Goal: Task Accomplishment & Management: Use online tool/utility

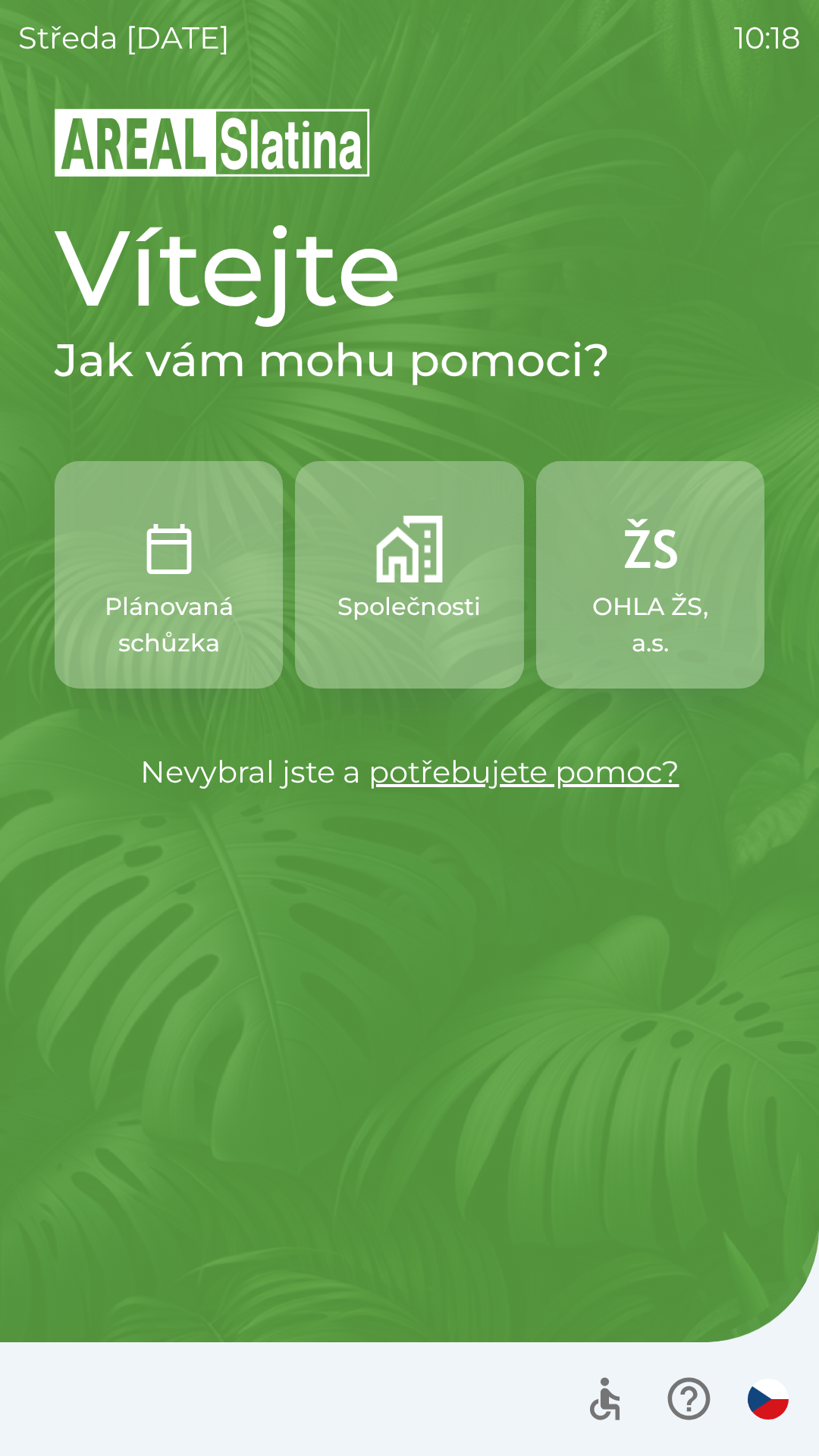
click at [407, 604] on p "Společnosti" at bounding box center [409, 606] width 144 height 37
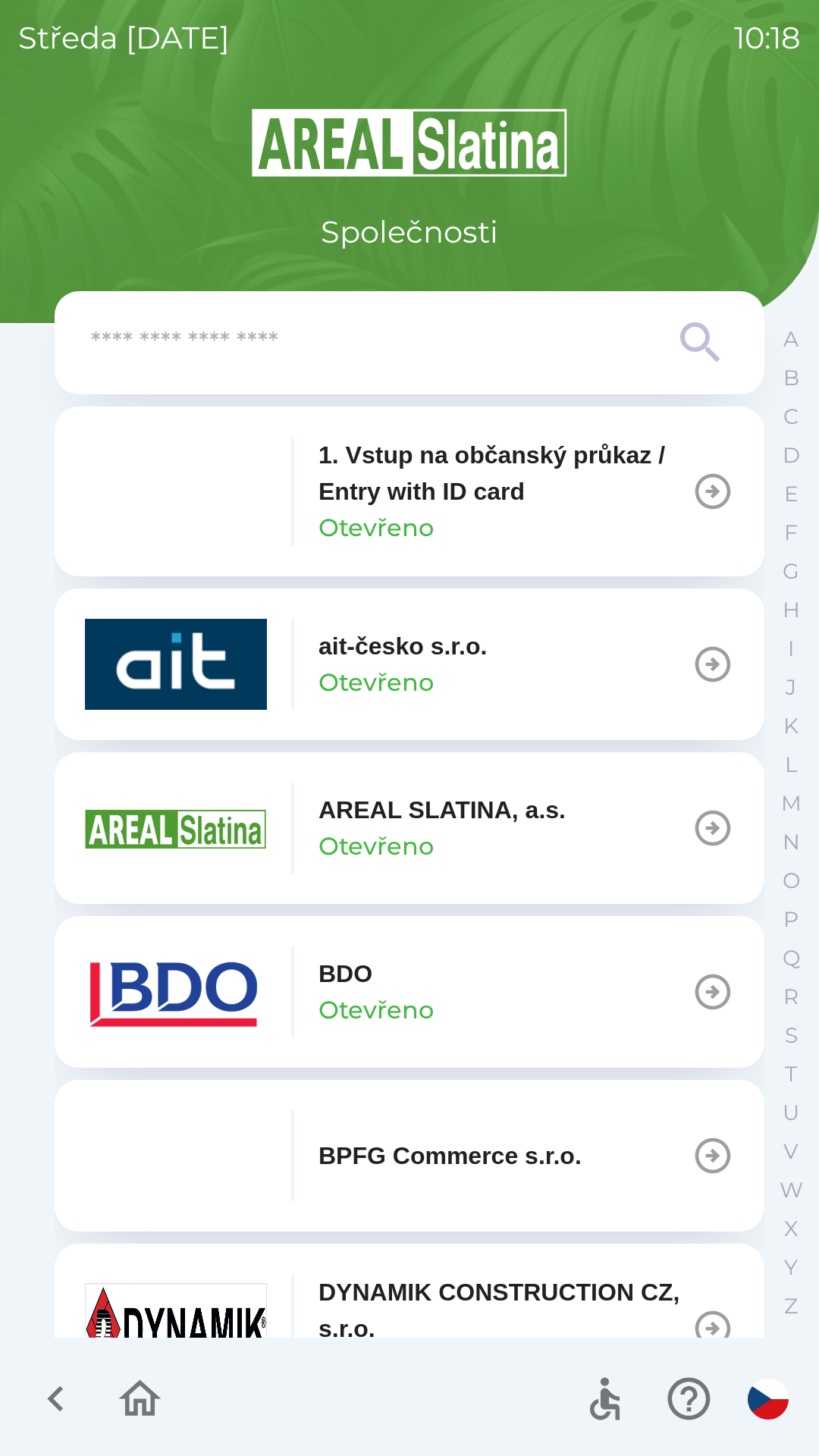
click at [500, 1011] on button "BDO Otevřeno" at bounding box center [409, 991] width 709 height 152
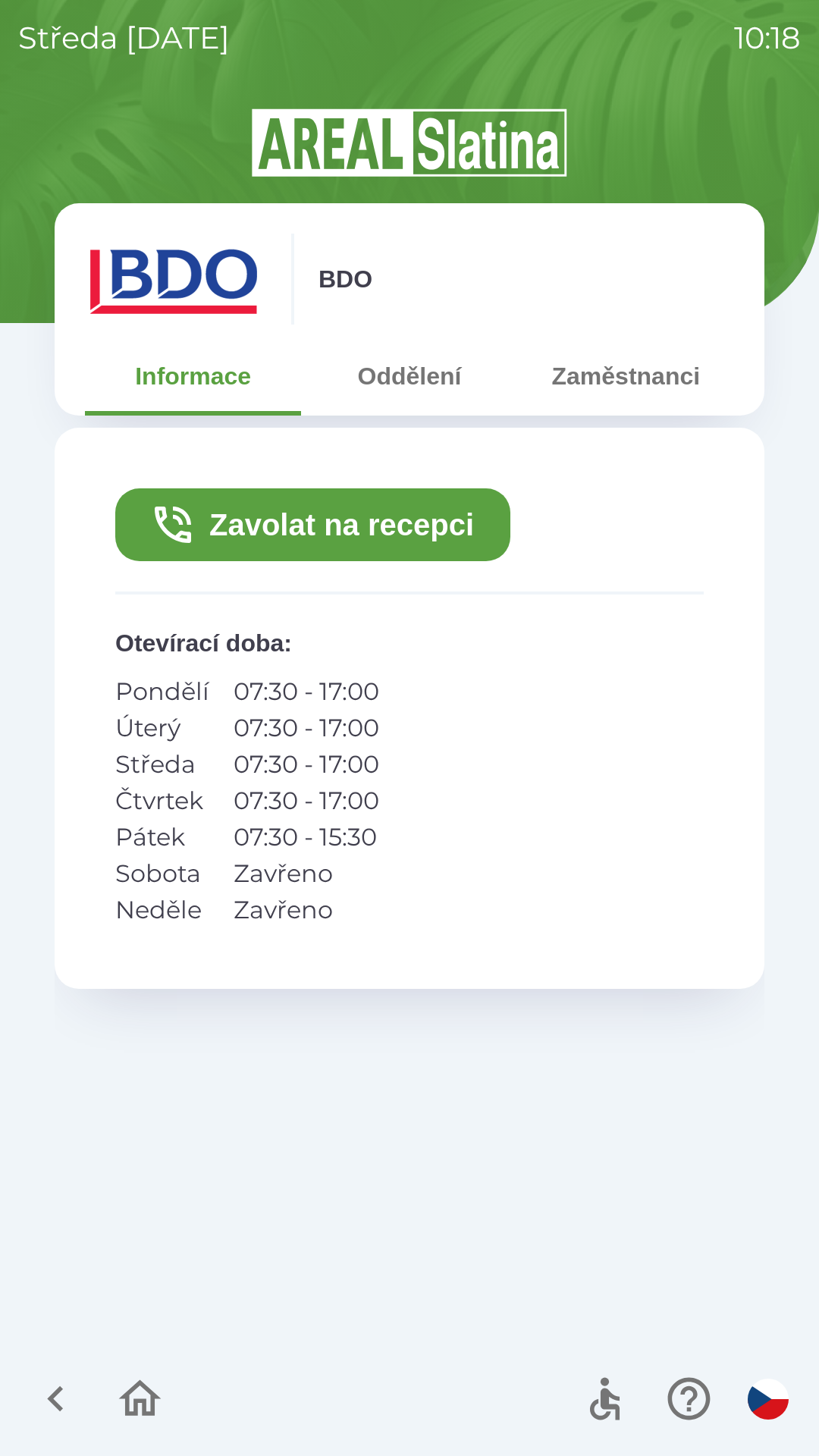
click at [440, 544] on button "Zavolat na recepci" at bounding box center [313, 525] width 395 height 73
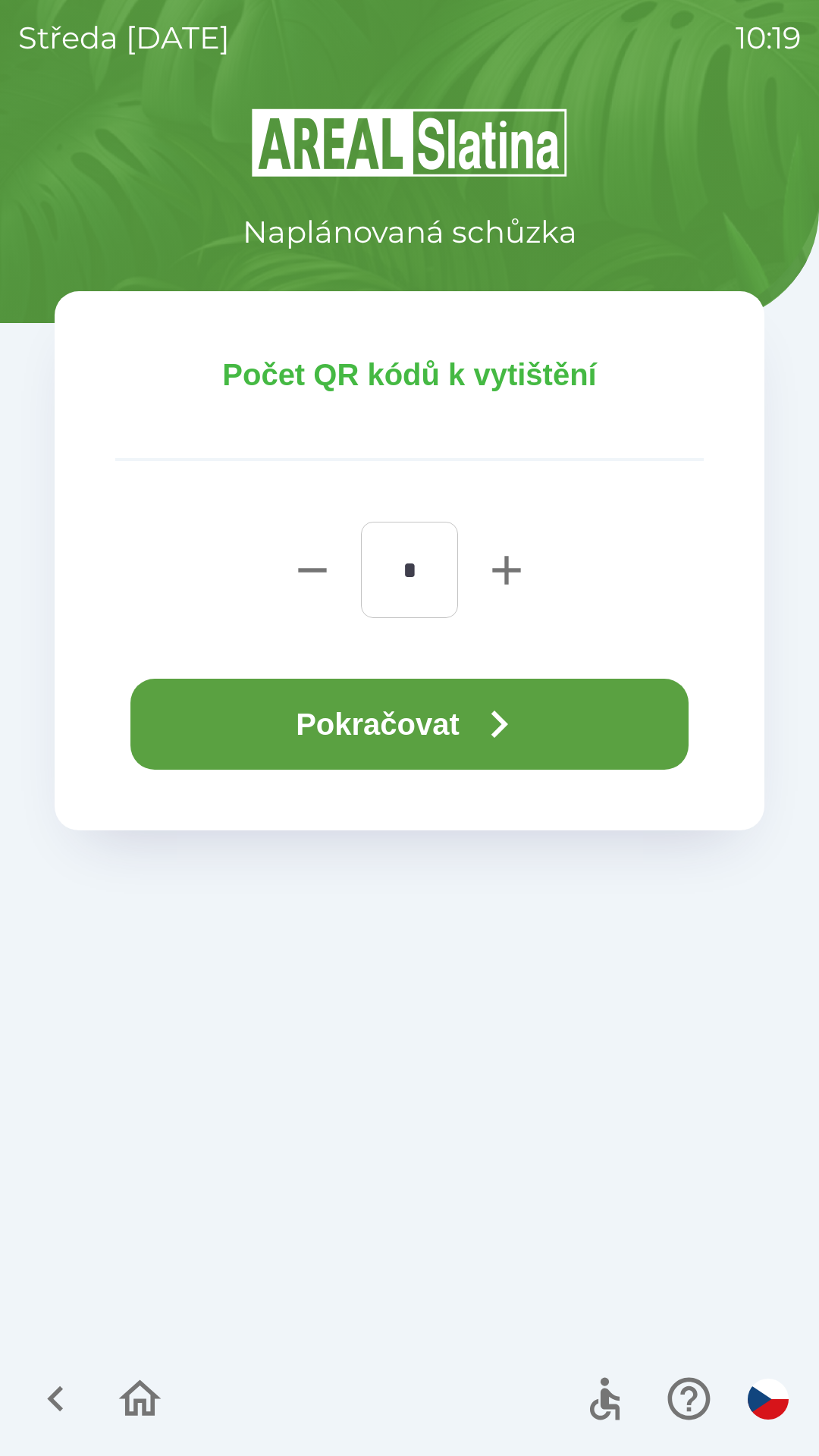
click at [431, 725] on button "Pokračovat" at bounding box center [410, 724] width 558 height 91
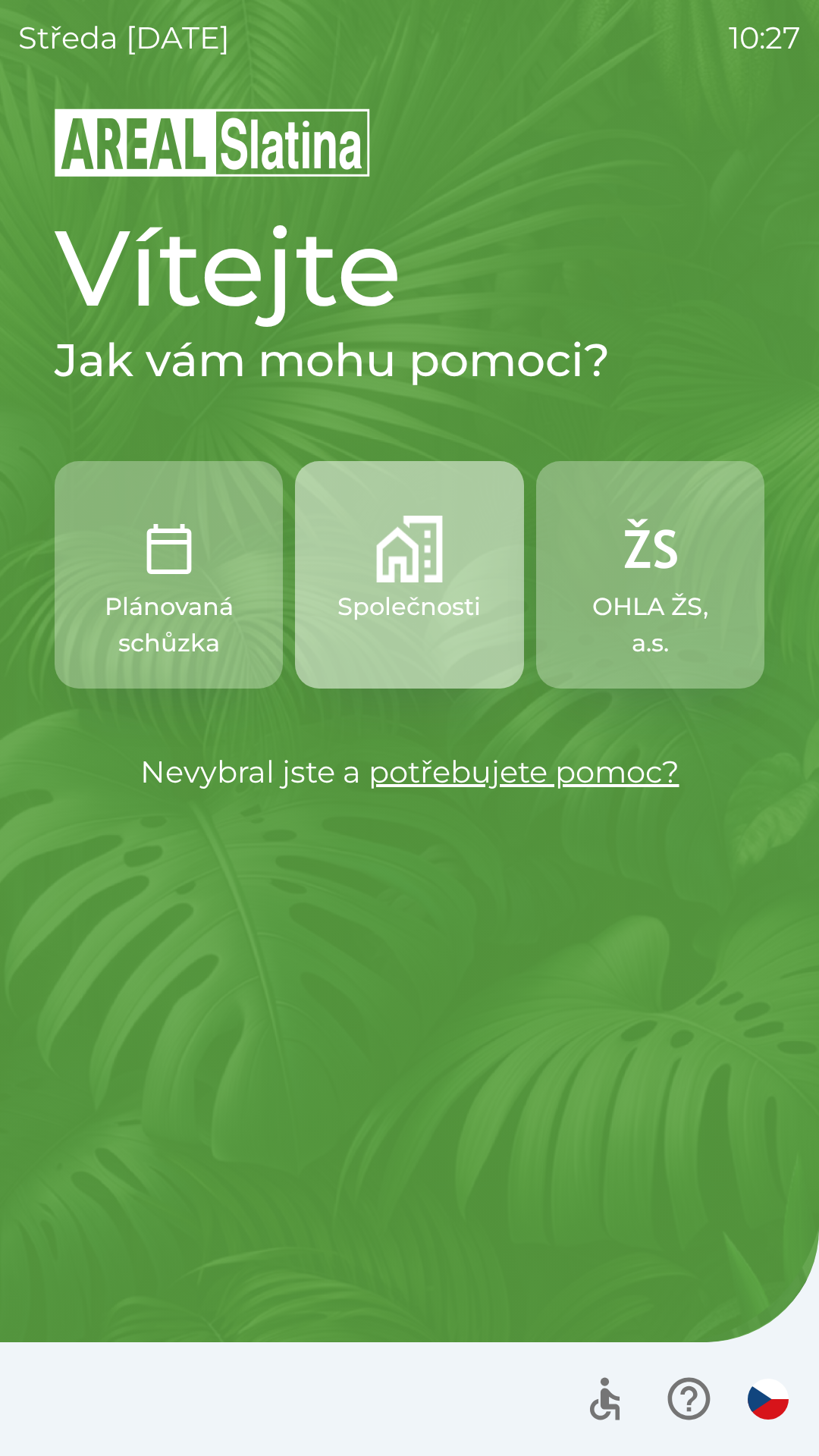
click at [399, 575] on img "button" at bounding box center [409, 549] width 67 height 67
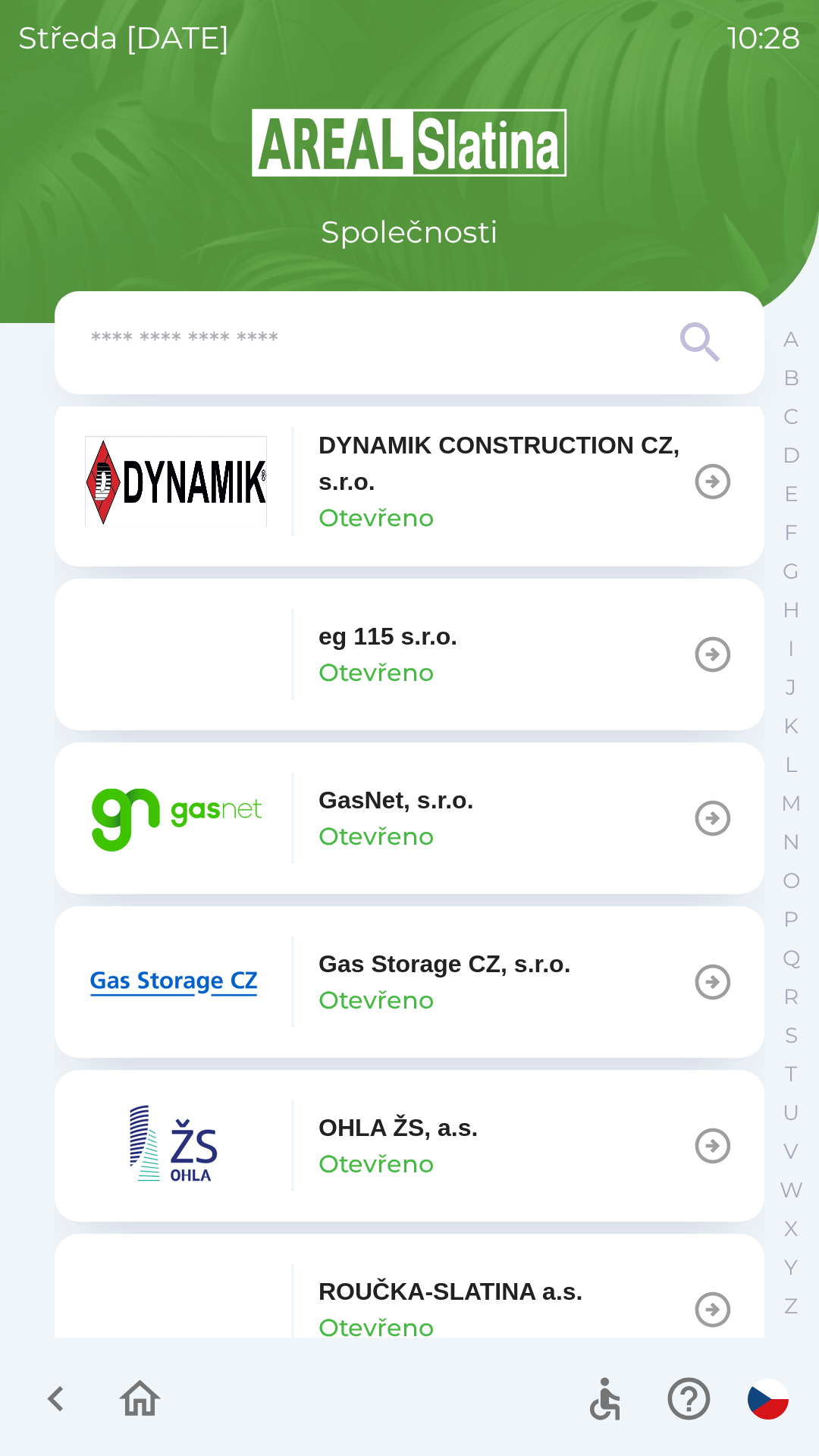
scroll to position [890, 0]
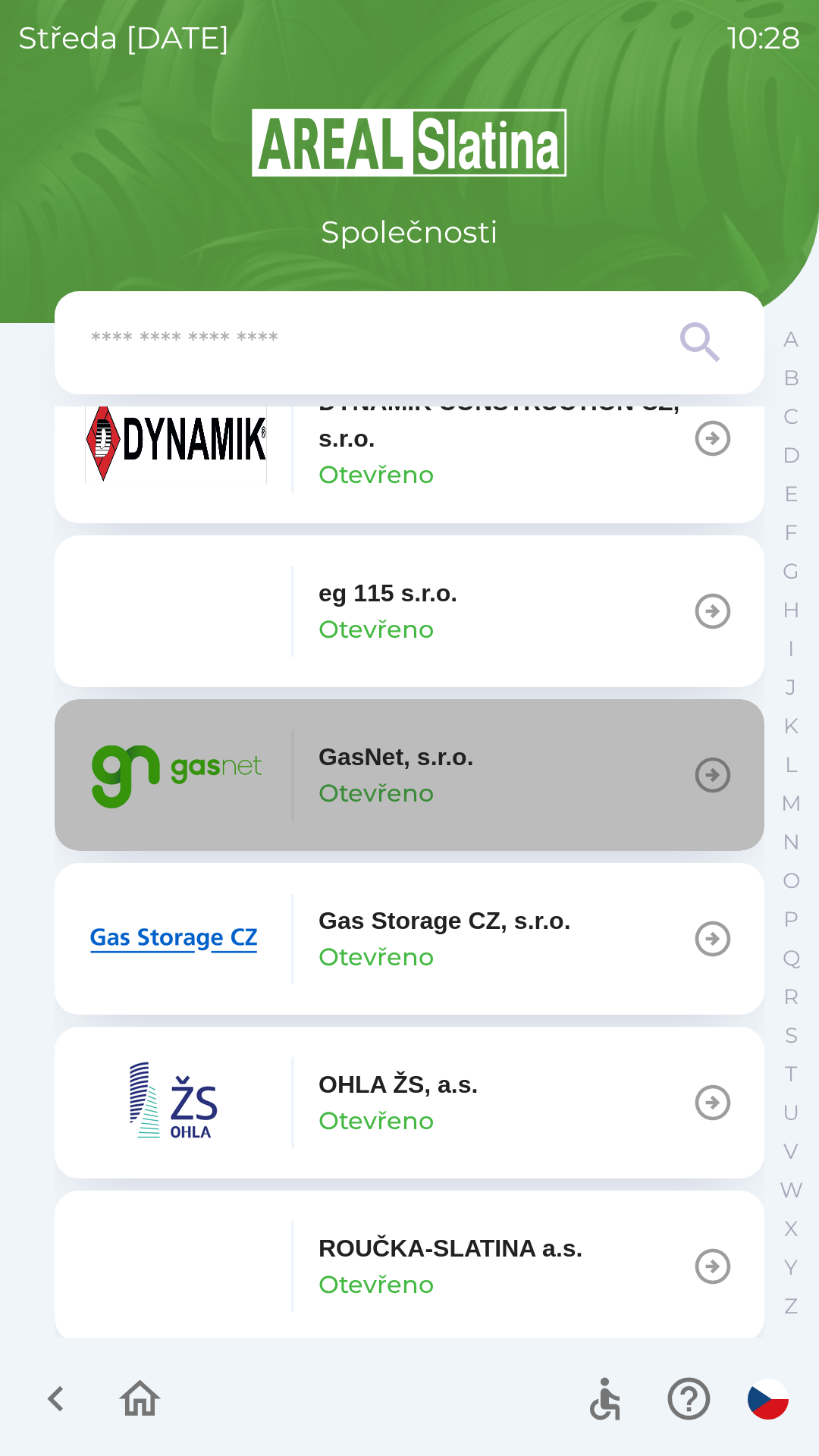
click at [711, 763] on icon "button" at bounding box center [713, 775] width 36 height 36
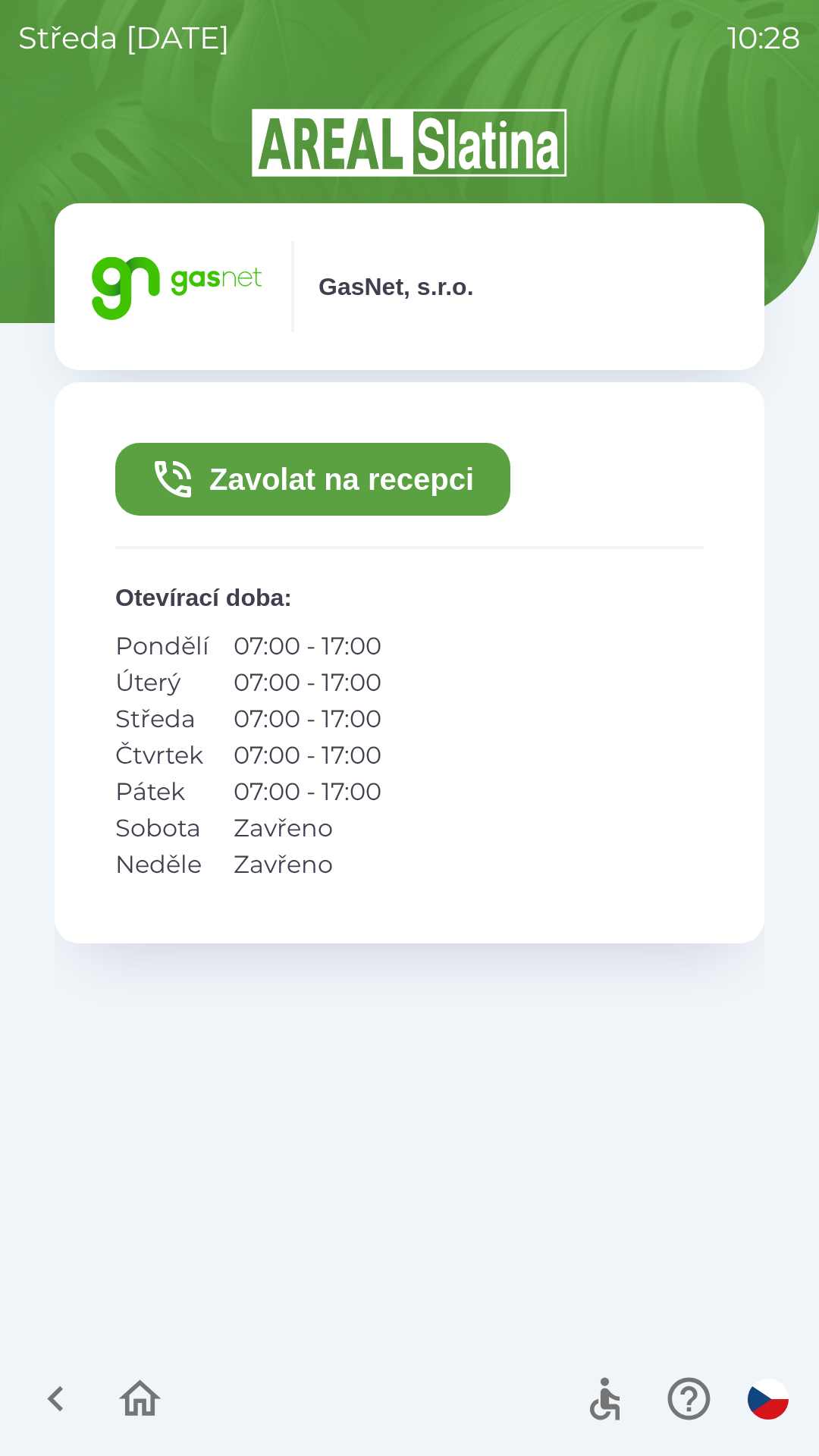
click at [324, 483] on button "Zavolat na recepci" at bounding box center [313, 480] width 395 height 73
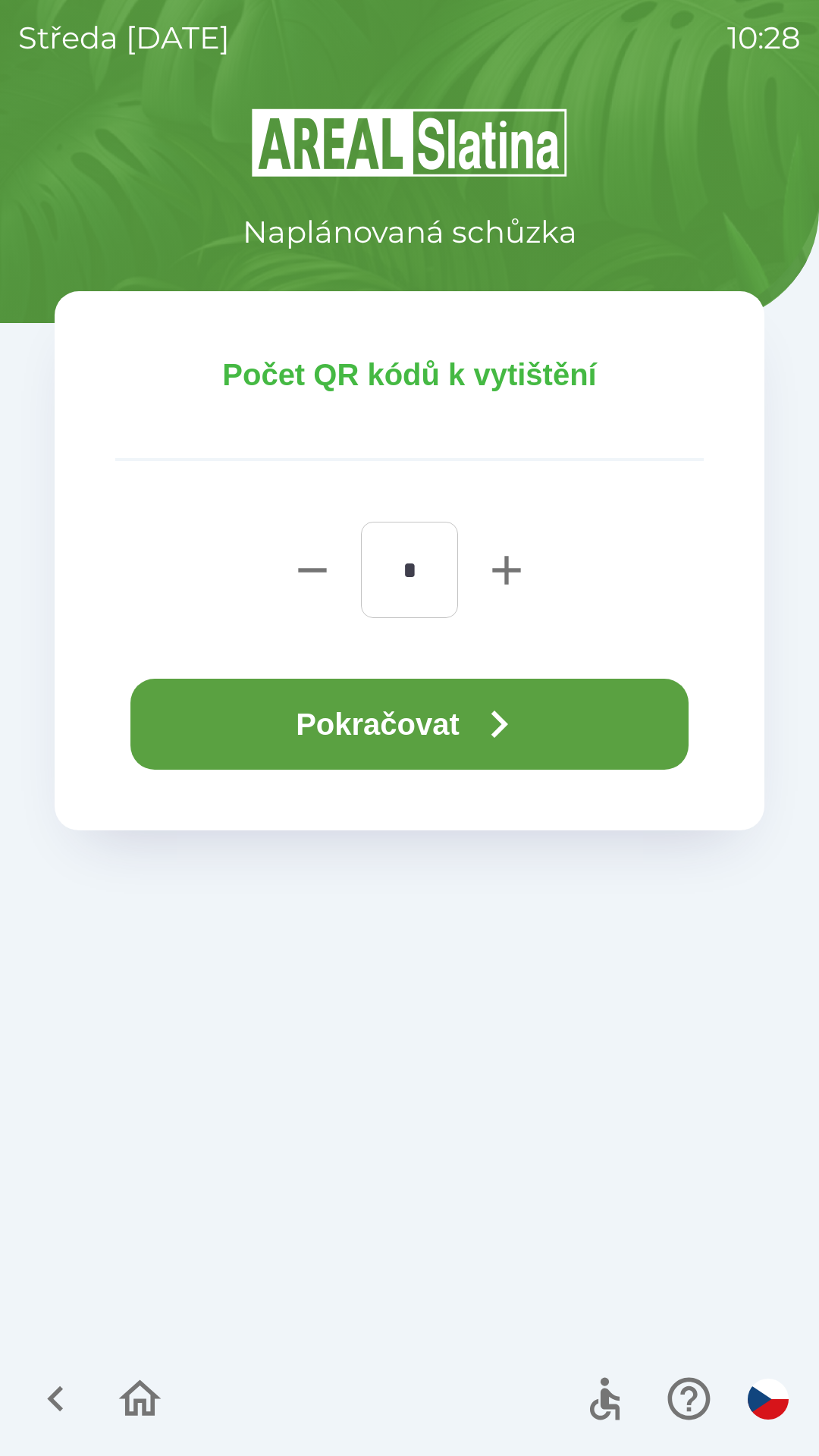
click at [385, 715] on button "Pokračovat" at bounding box center [410, 724] width 558 height 91
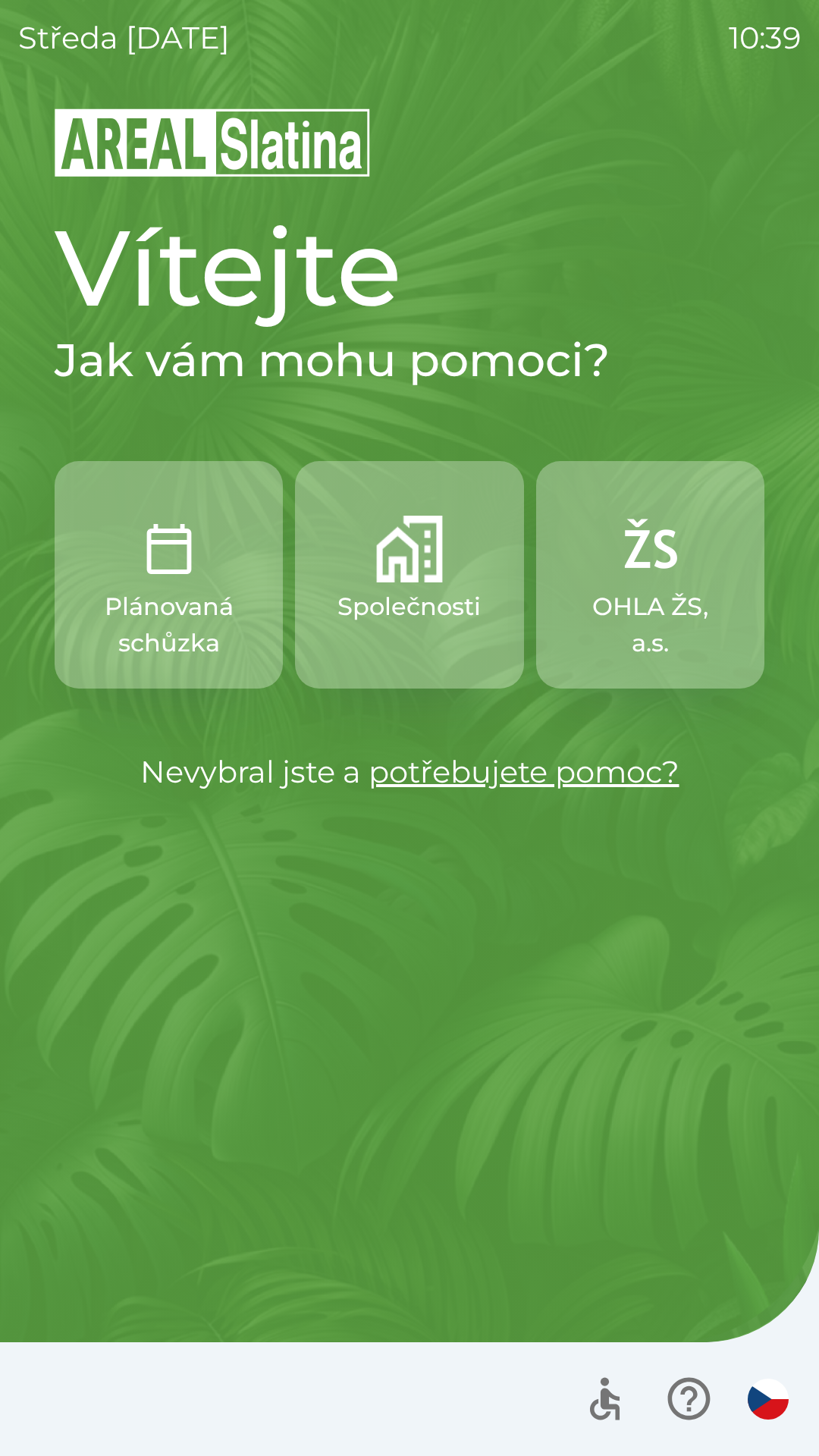
click at [409, 571] on img "button" at bounding box center [409, 549] width 67 height 67
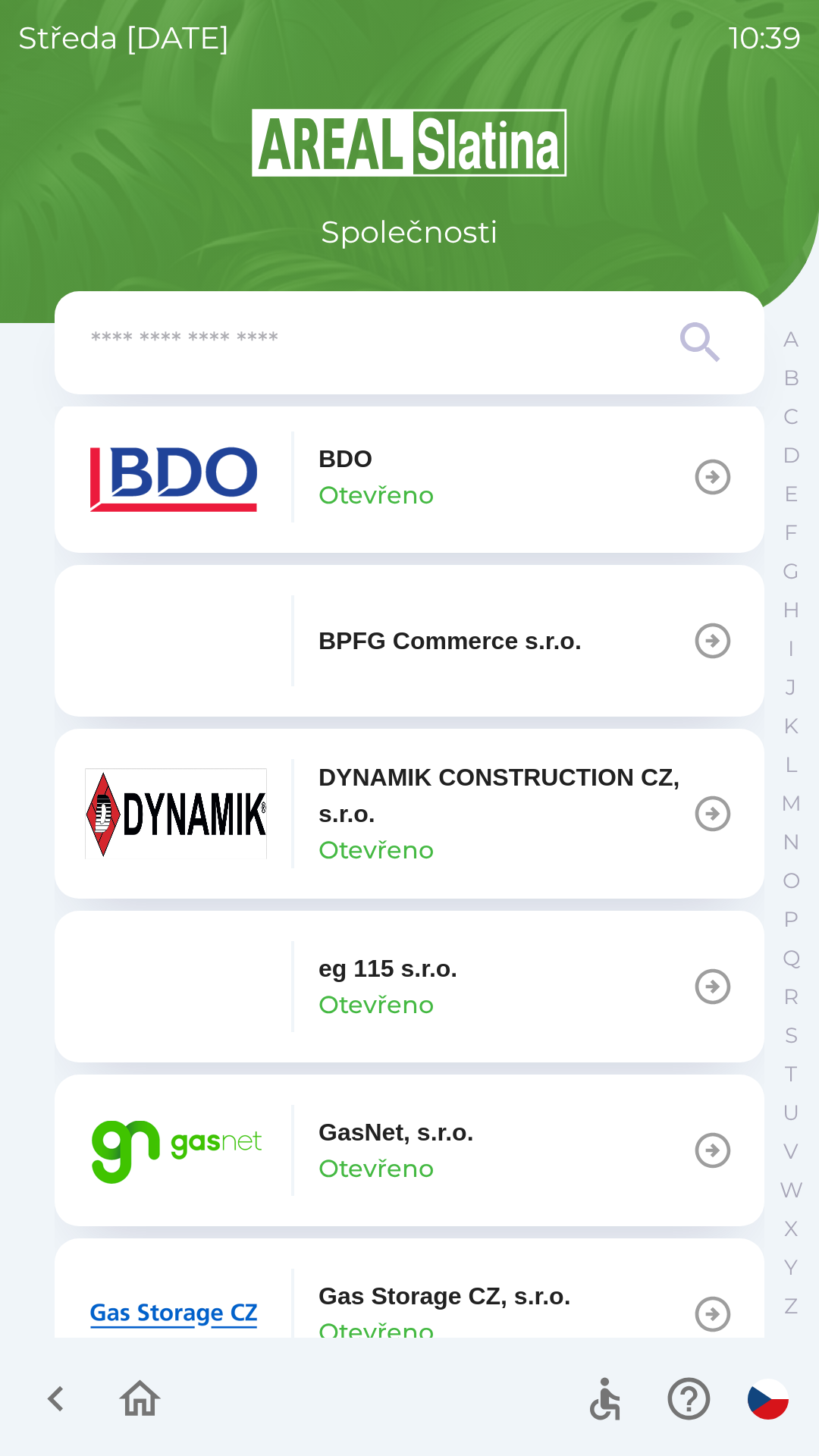
scroll to position [521, 0]
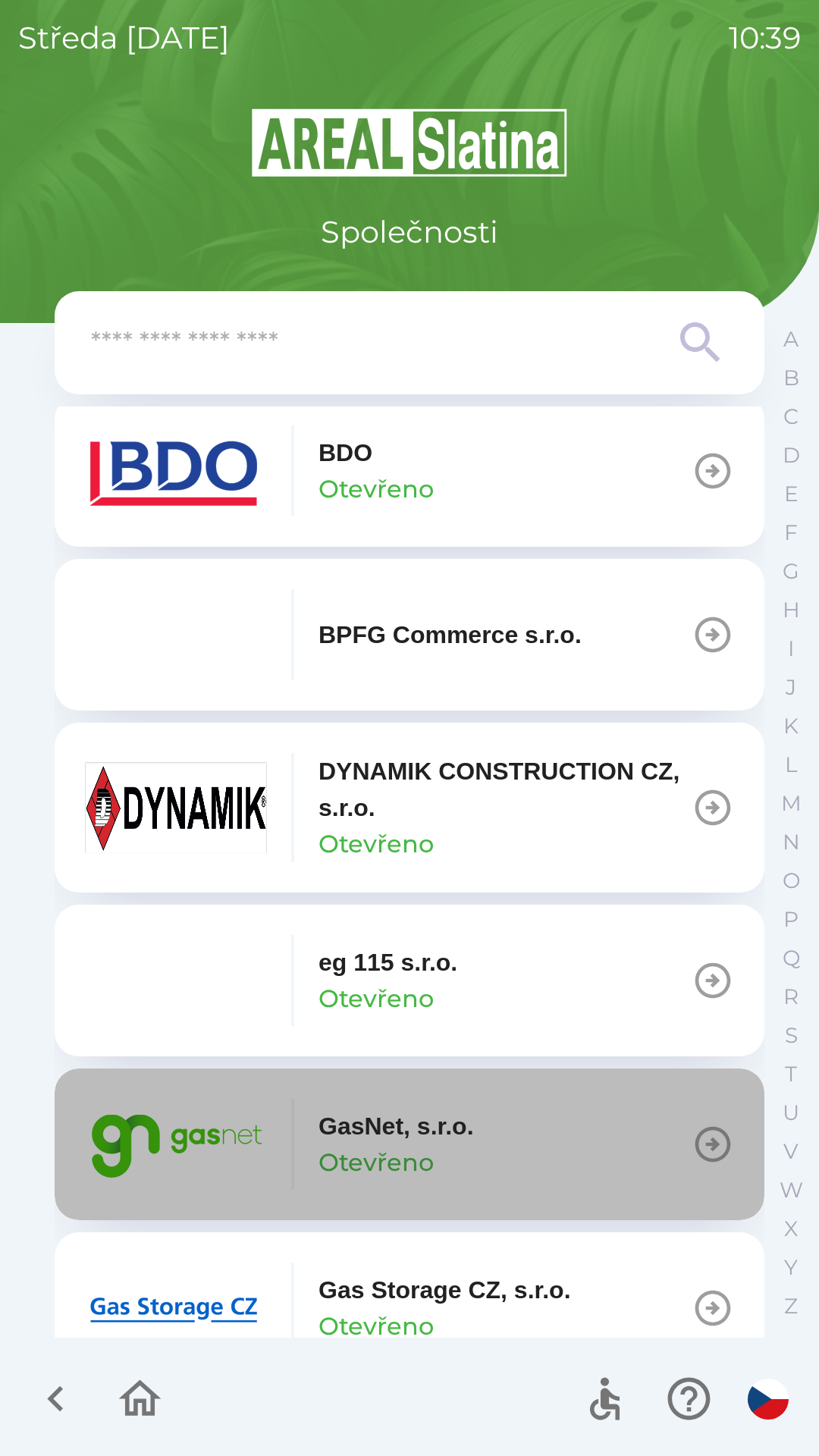
click at [584, 1129] on button "GasNet, s.r.o. Otevřeno" at bounding box center [409, 1144] width 709 height 152
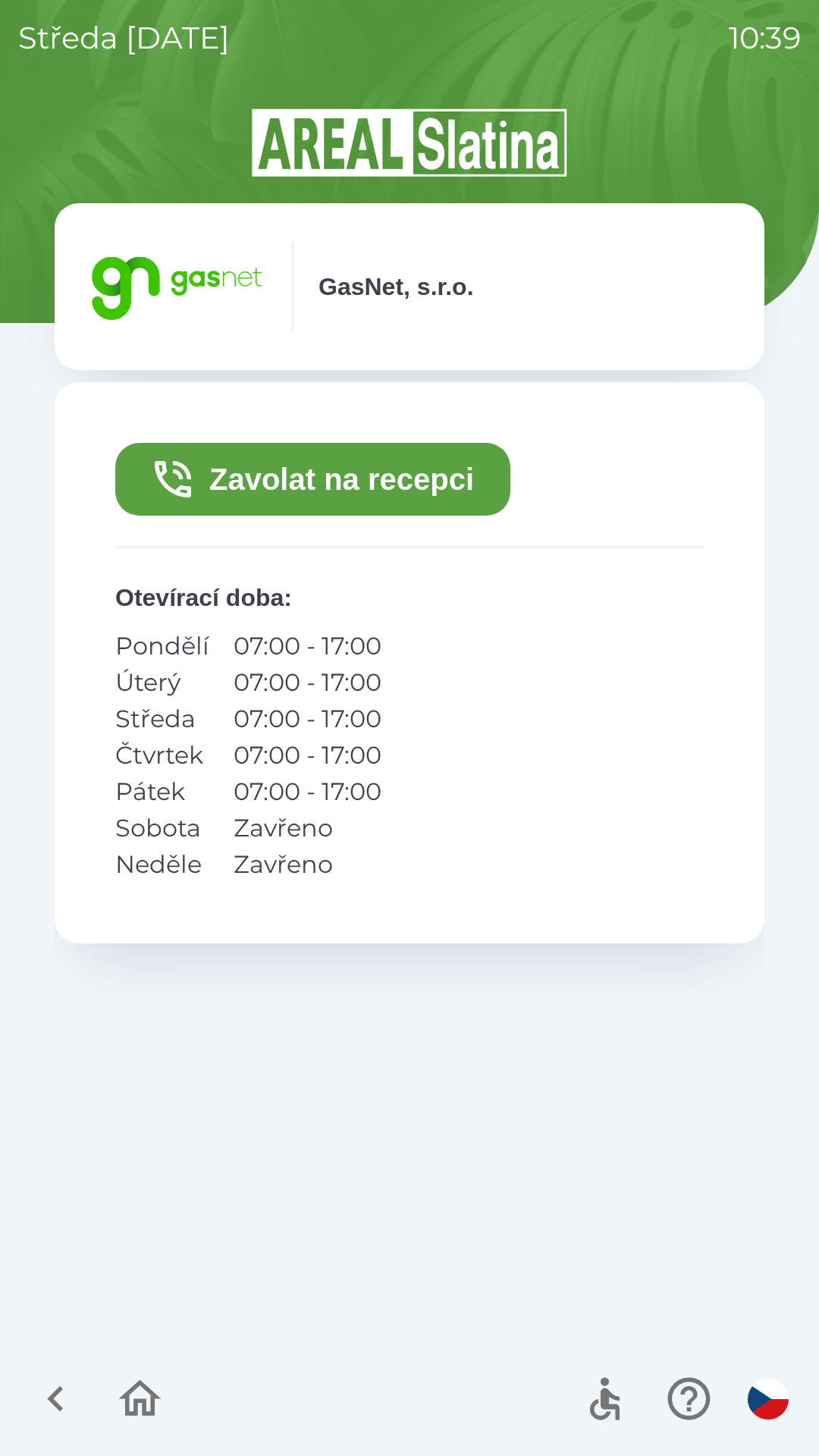
click at [400, 481] on button "Zavolat na recepci" at bounding box center [313, 480] width 395 height 73
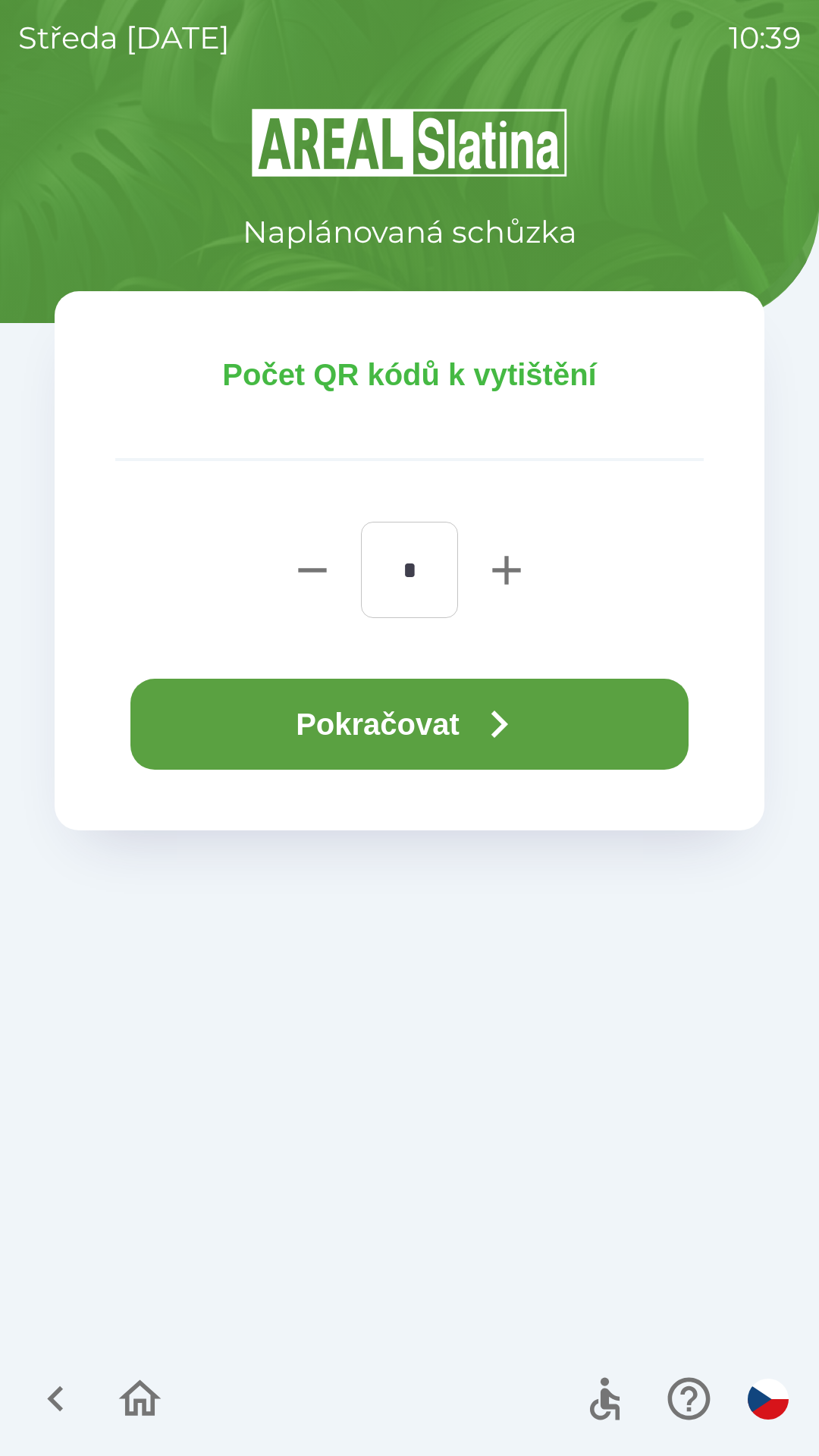
click at [494, 724] on icon "button" at bounding box center [498, 724] width 54 height 54
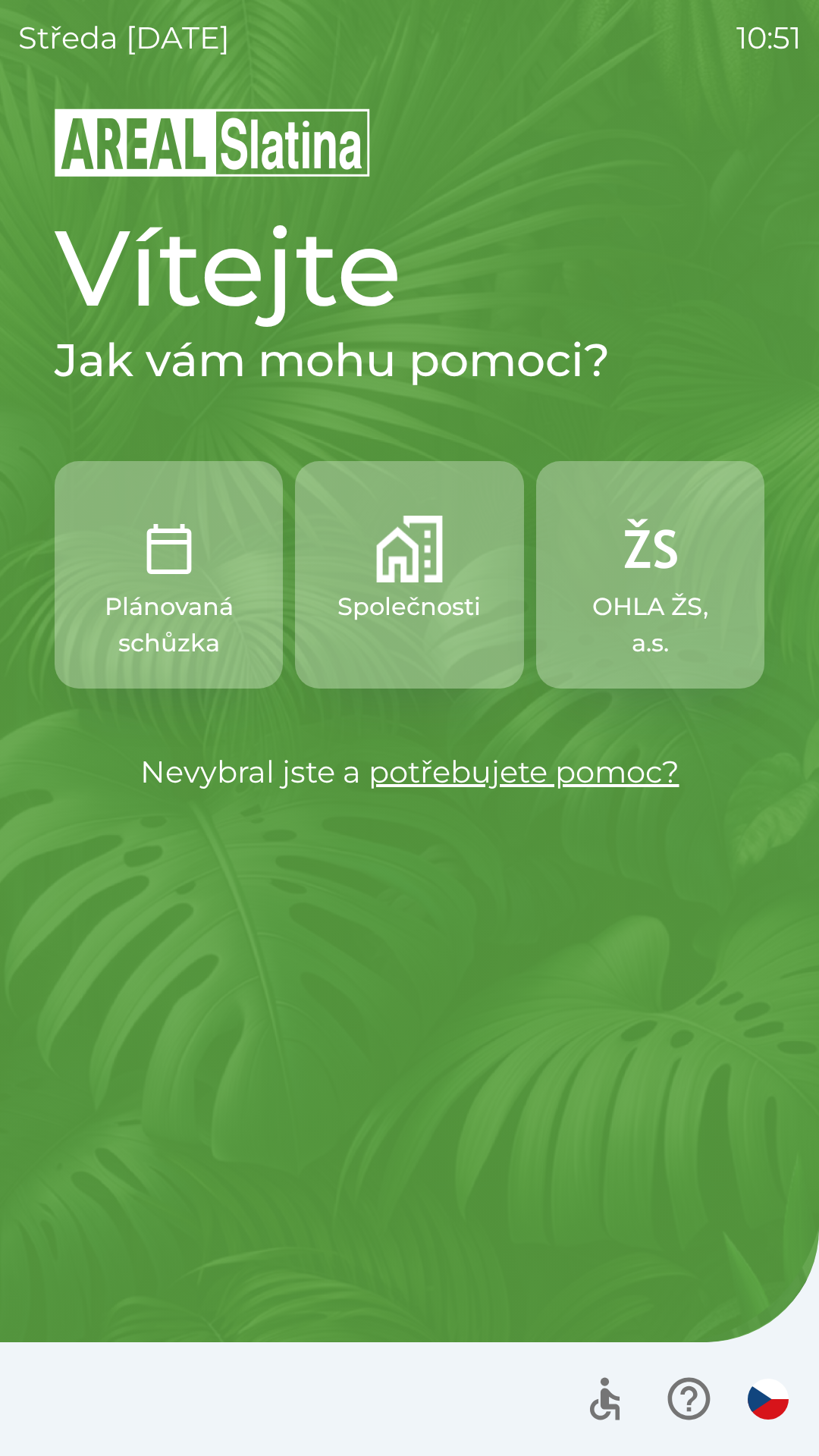
click at [646, 582] on button "OHLA ŽS, a.s." at bounding box center [649, 575] width 228 height 227
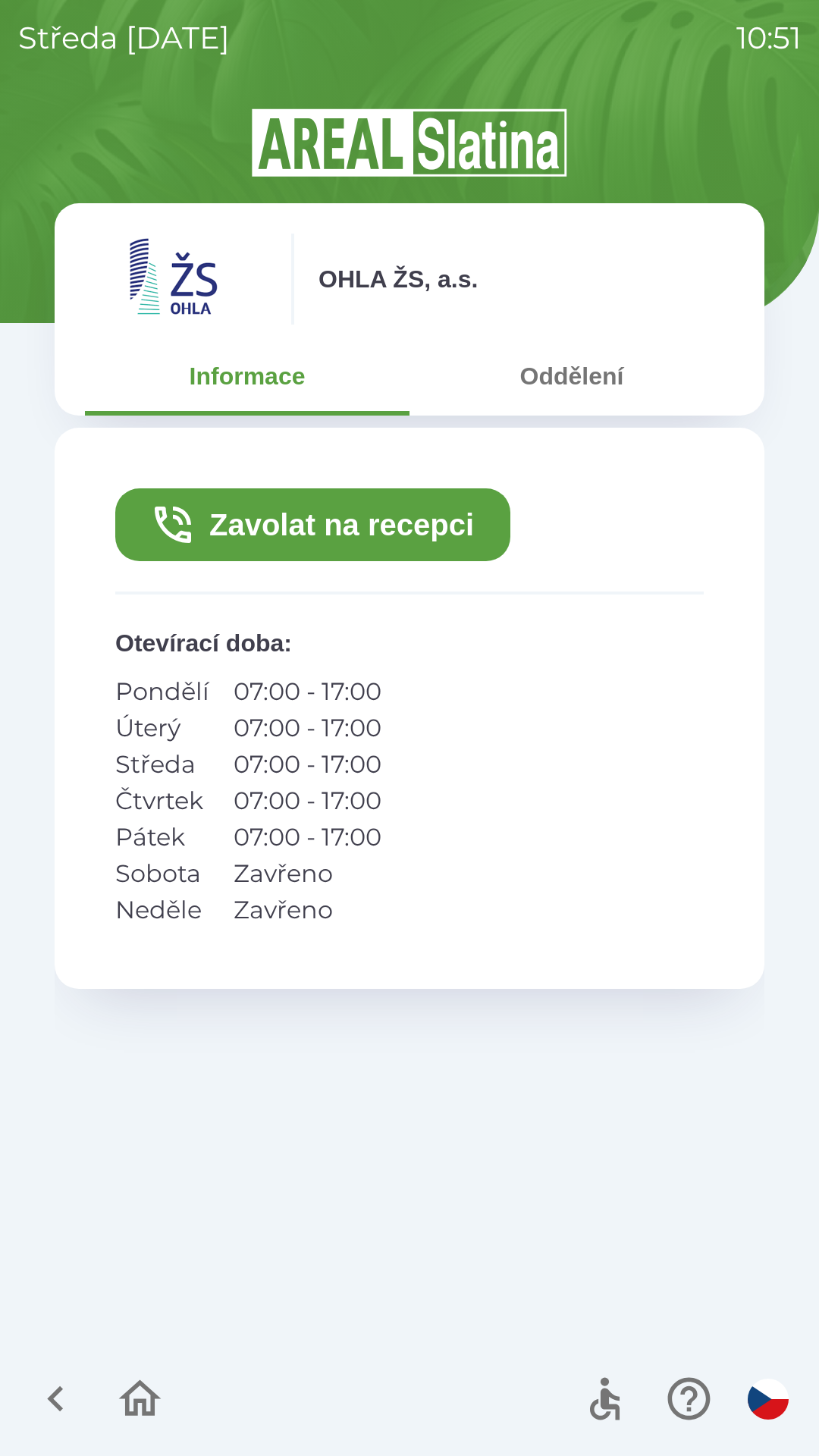
click at [339, 525] on button "Zavolat na recepci" at bounding box center [313, 525] width 395 height 73
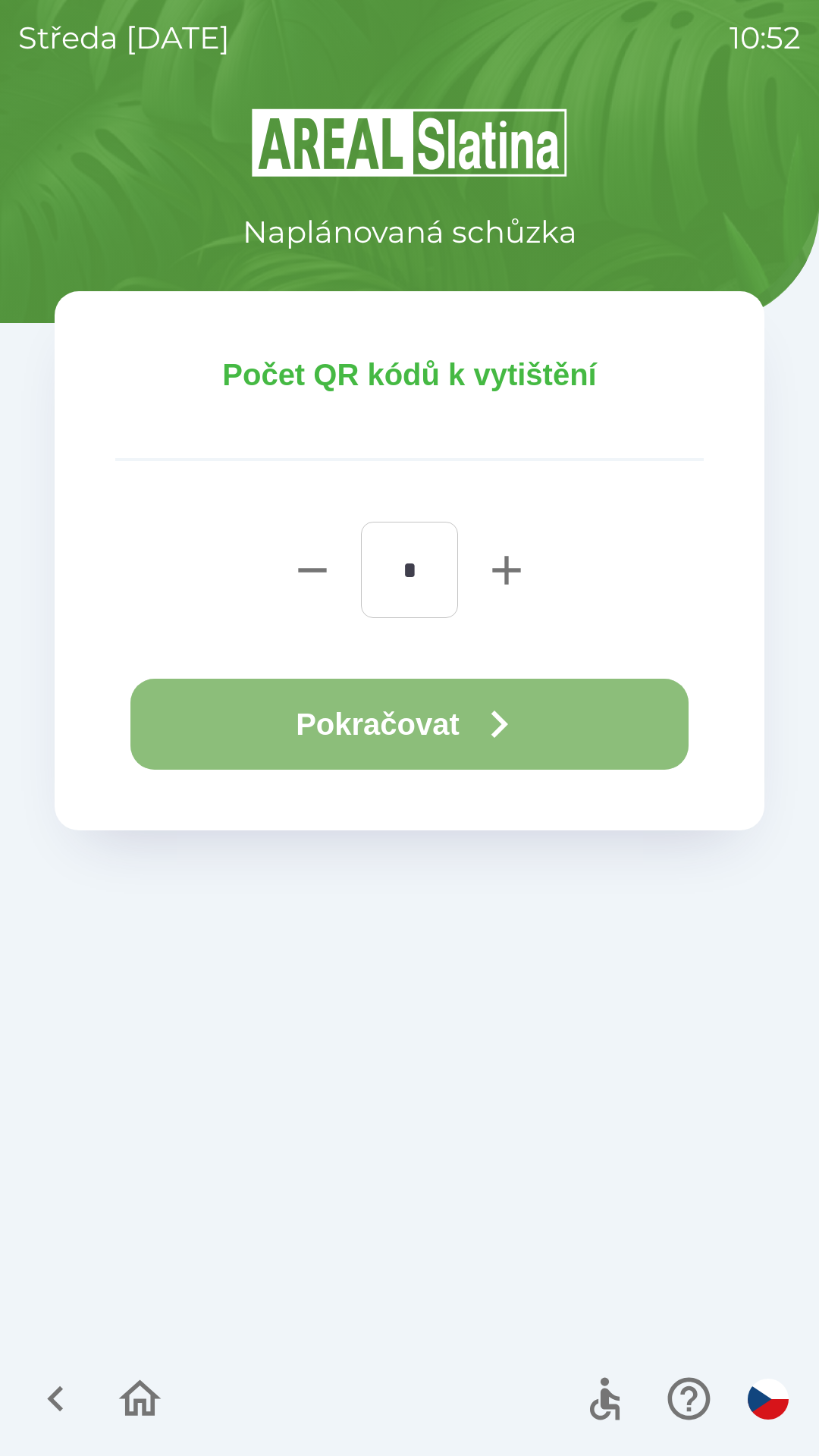
click at [458, 726] on button "Pokračovat" at bounding box center [410, 724] width 558 height 91
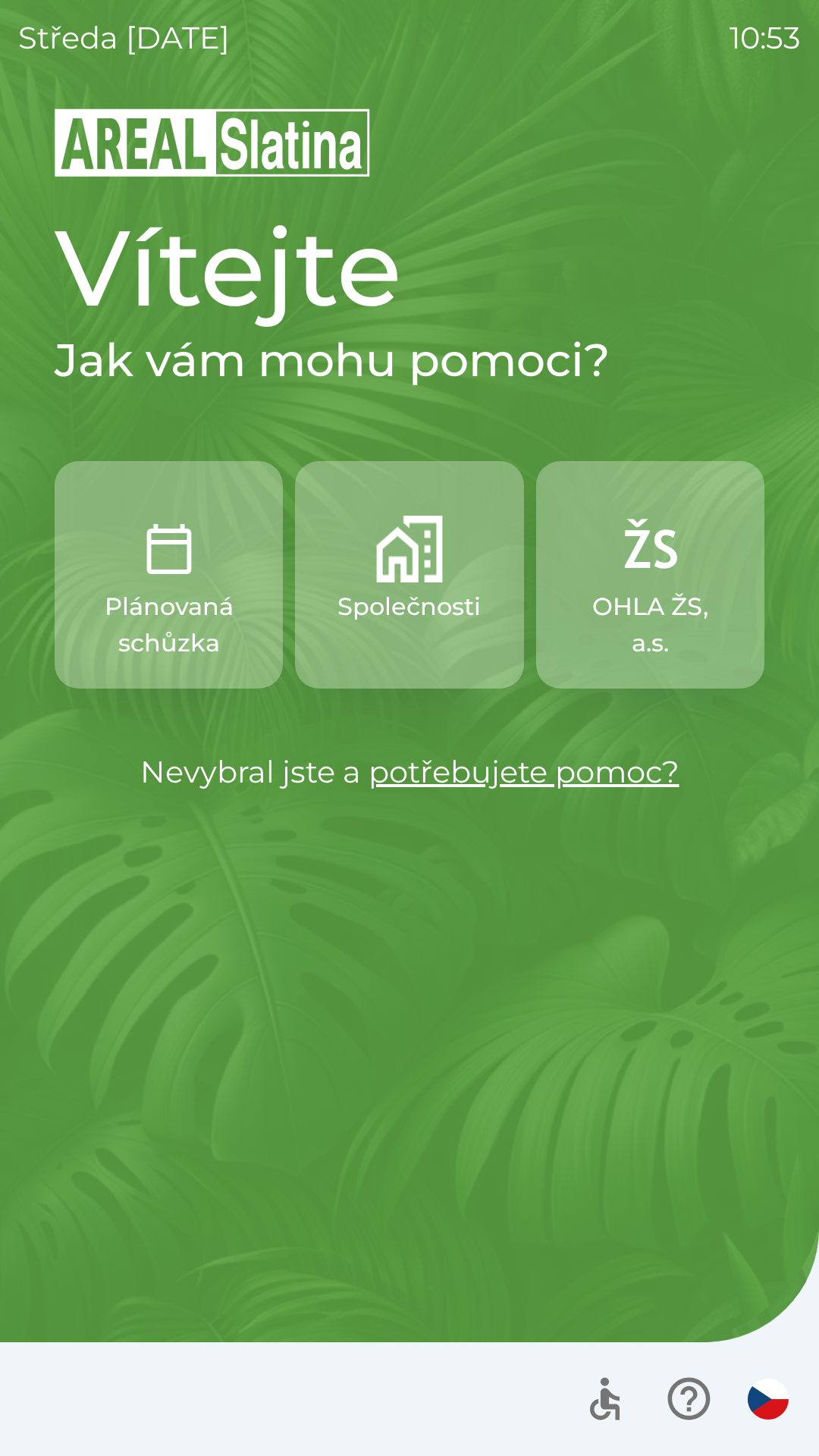
click at [416, 567] on img "button" at bounding box center [409, 549] width 67 height 67
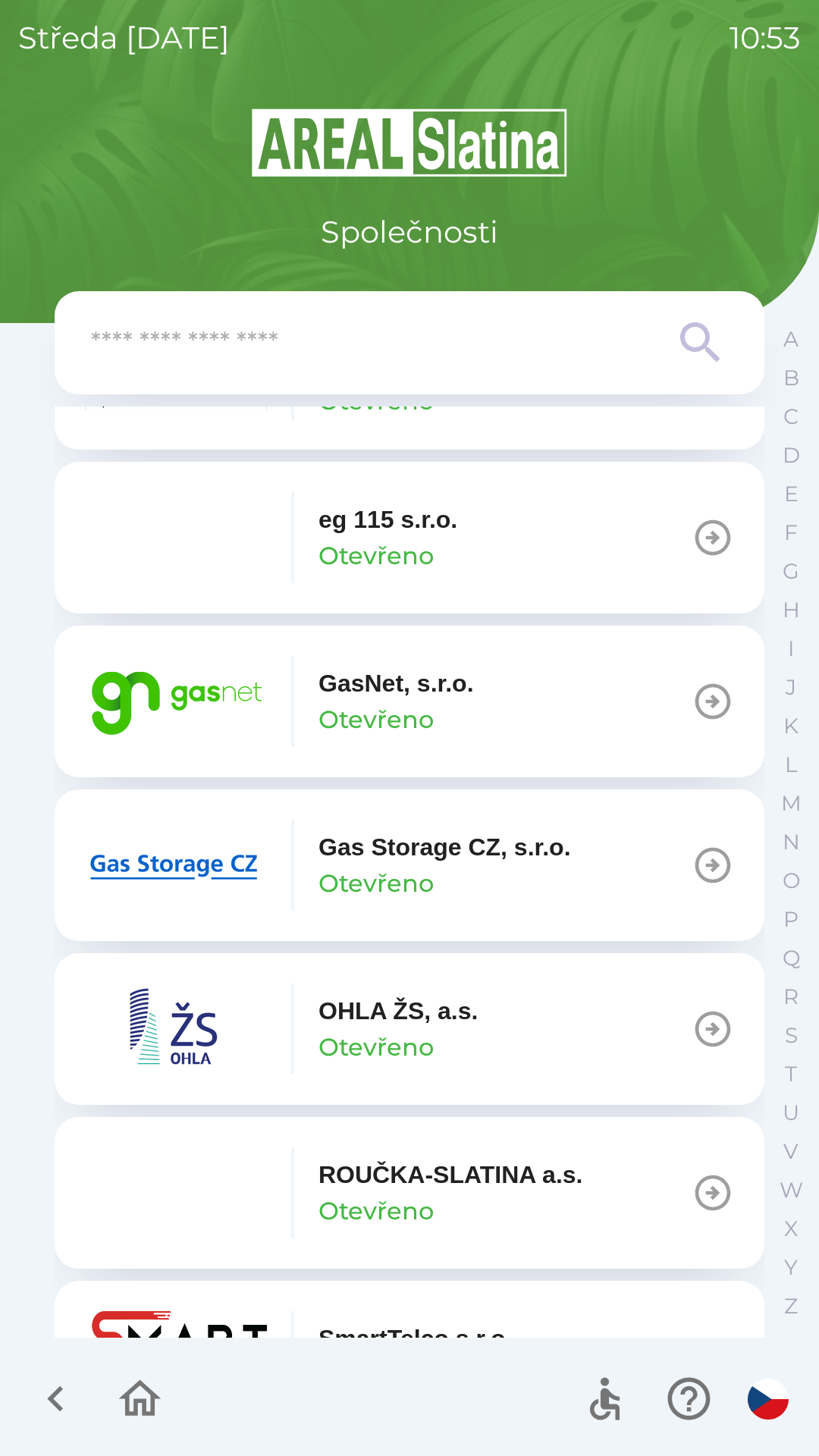
scroll to position [966, 0]
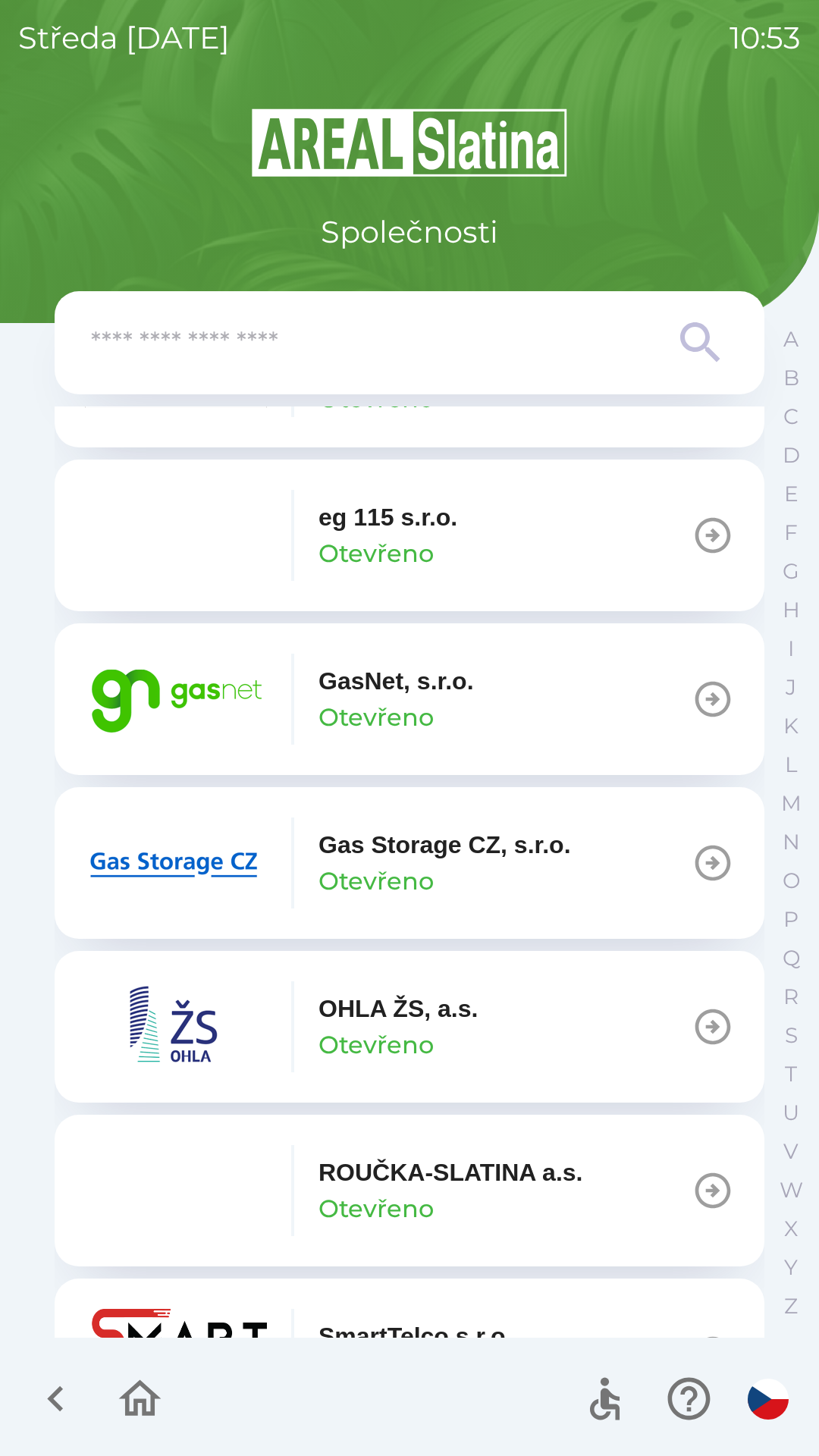
click at [217, 868] on img "button" at bounding box center [176, 863] width 182 height 91
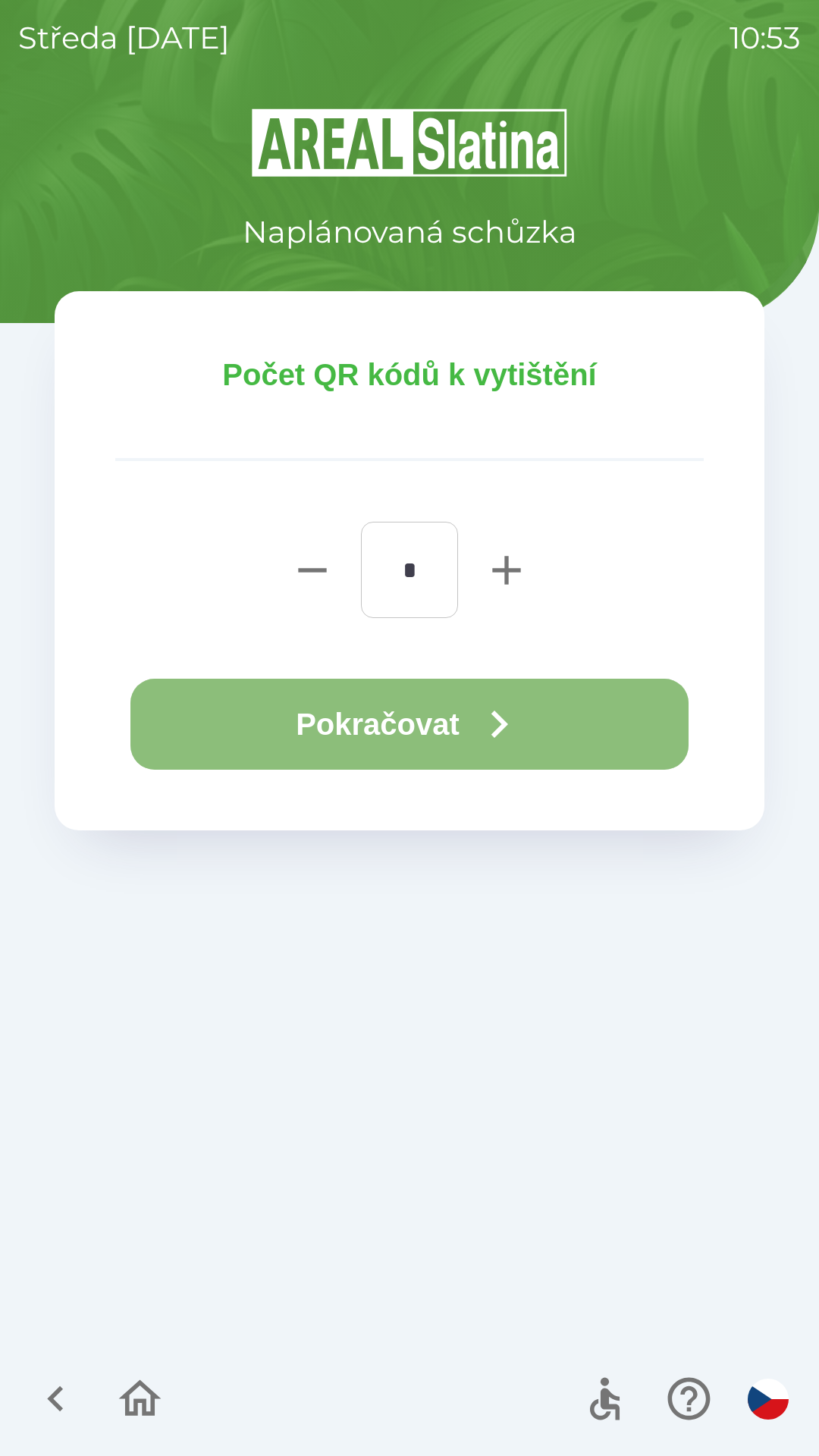
click at [494, 731] on icon "button" at bounding box center [498, 724] width 54 height 54
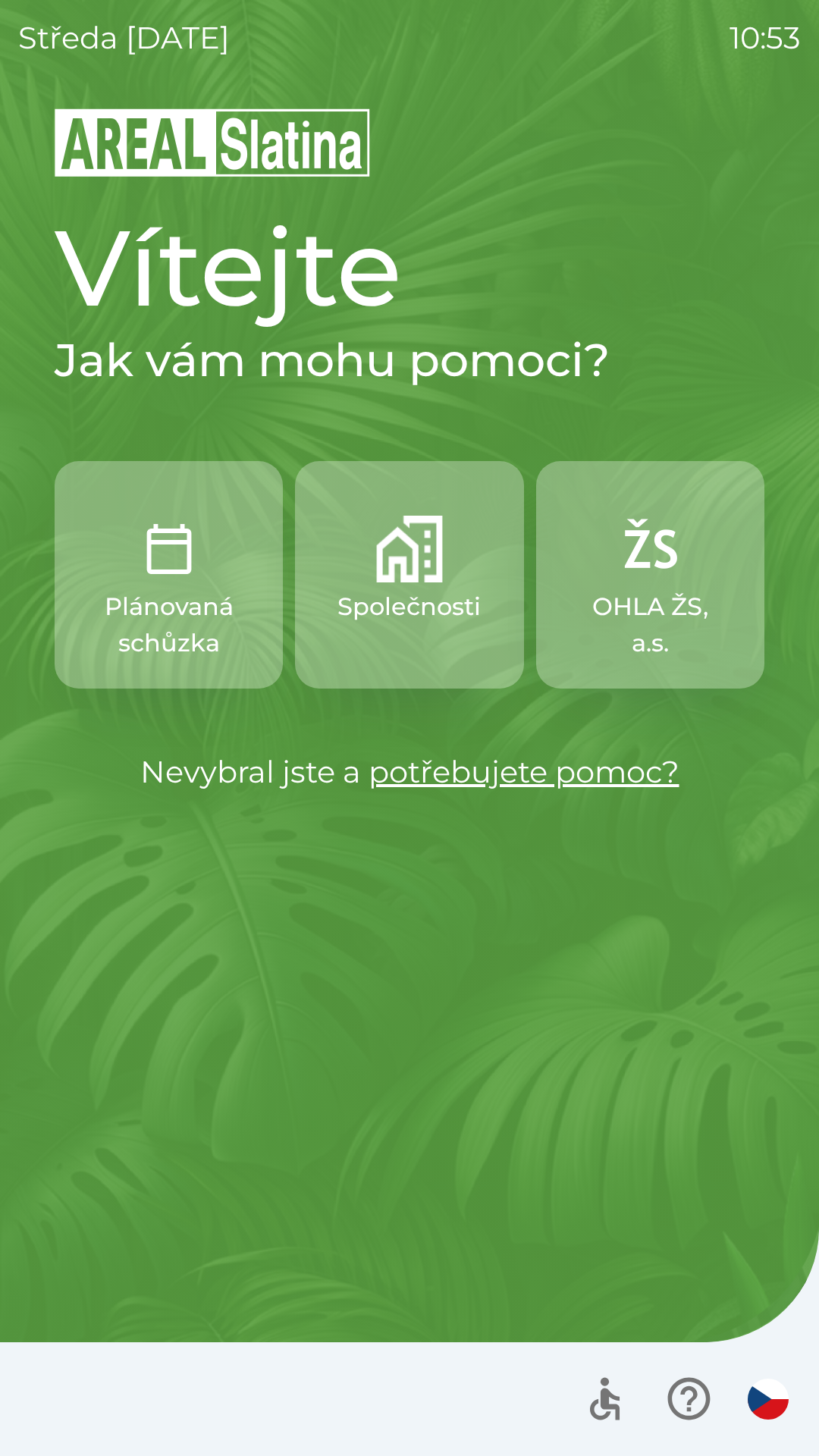
click at [769, 1418] on img "button" at bounding box center [768, 1398] width 41 height 41
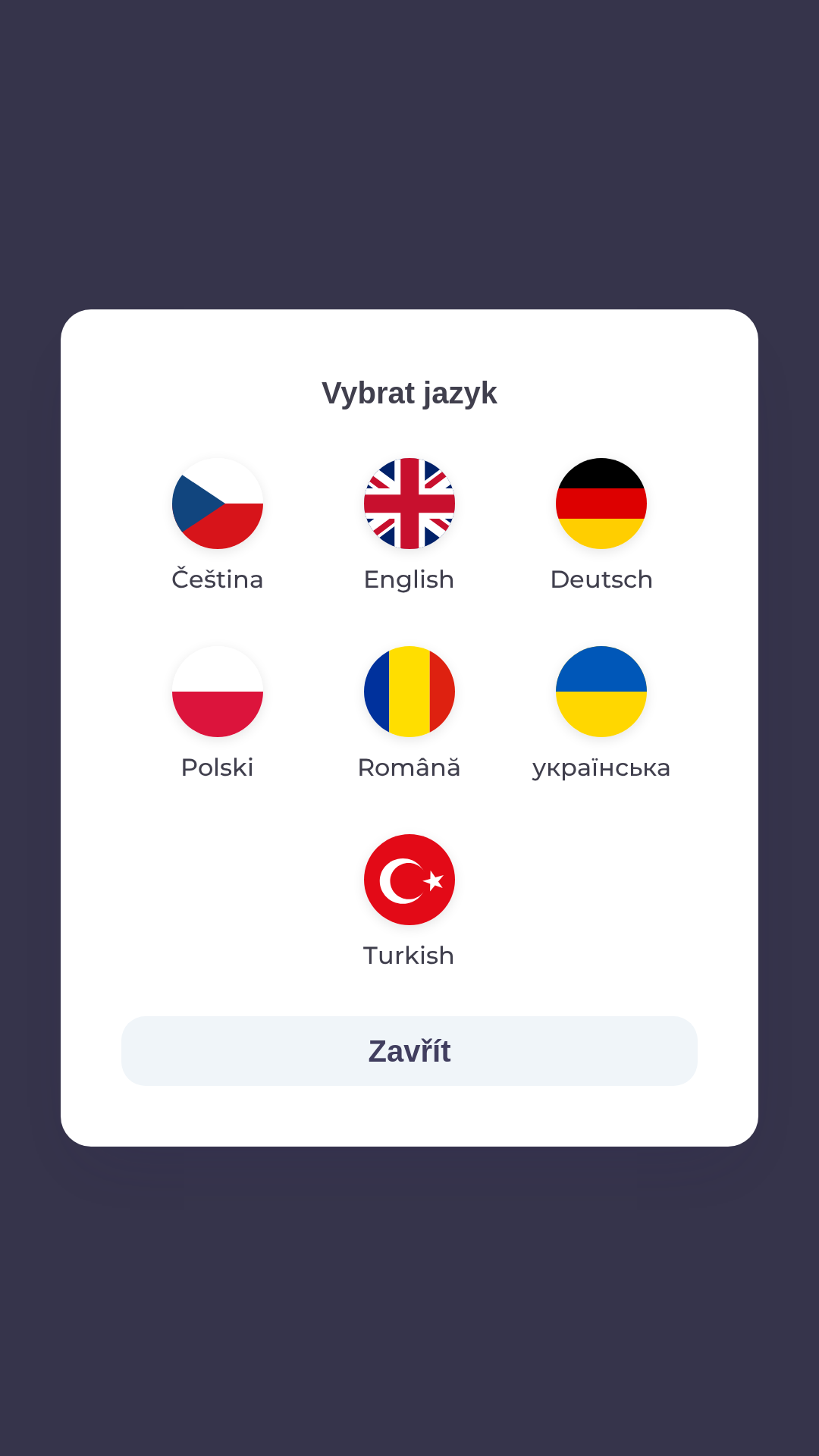
click at [402, 506] on img "button" at bounding box center [409, 503] width 91 height 91
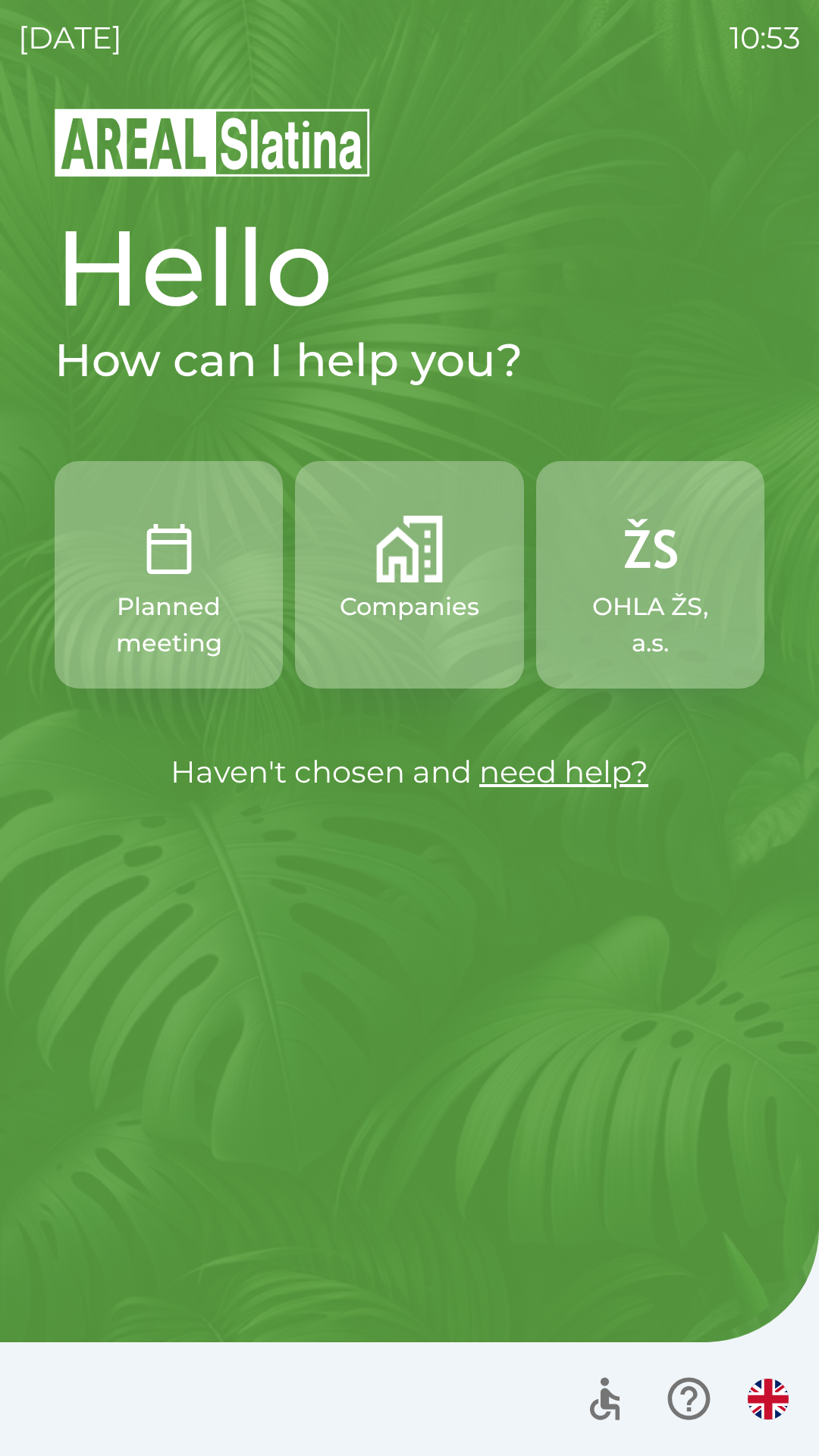
click at [397, 630] on button "Companies" at bounding box center [408, 575] width 228 height 227
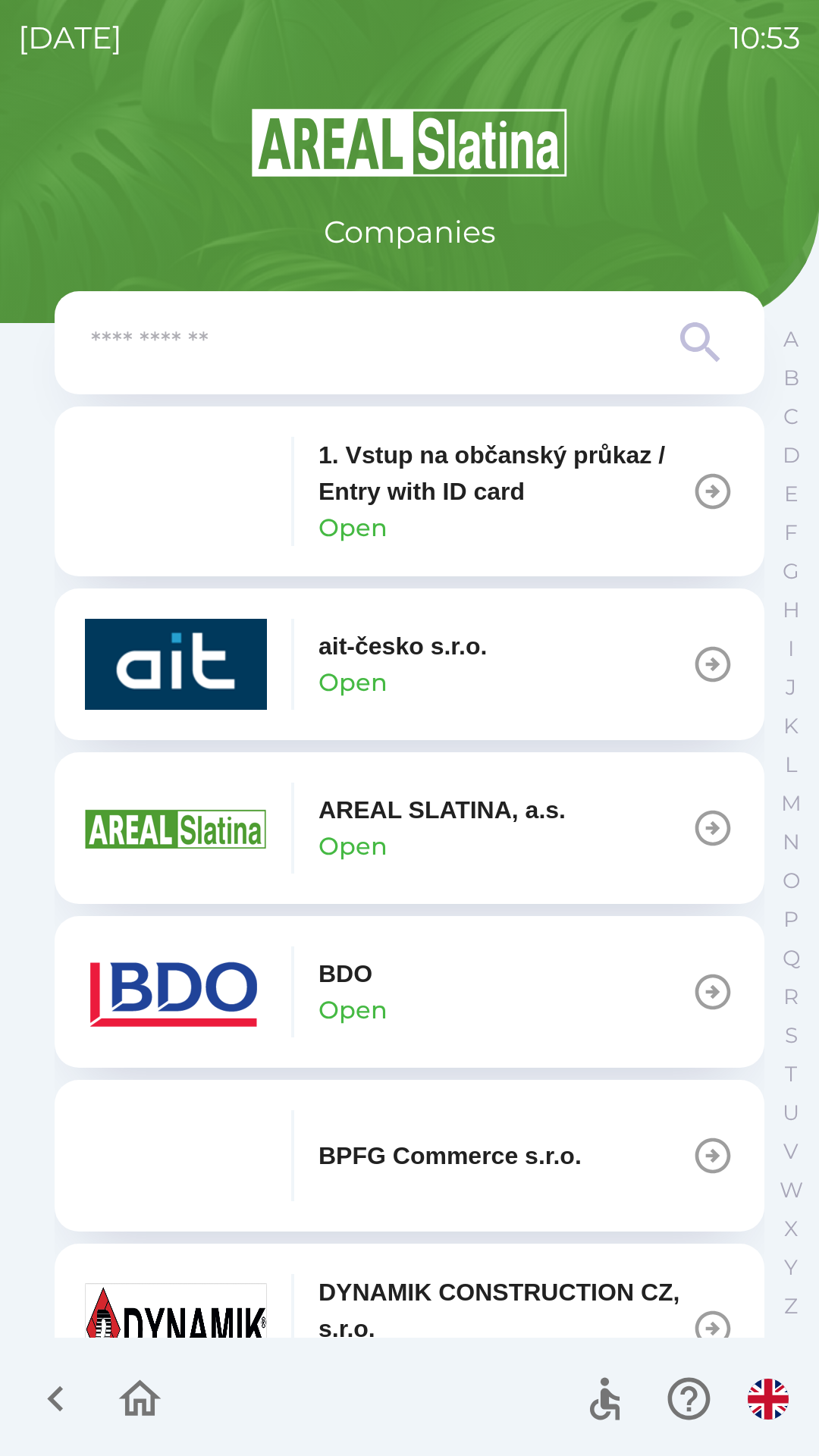
click at [366, 994] on p "Open" at bounding box center [352, 1010] width 69 height 37
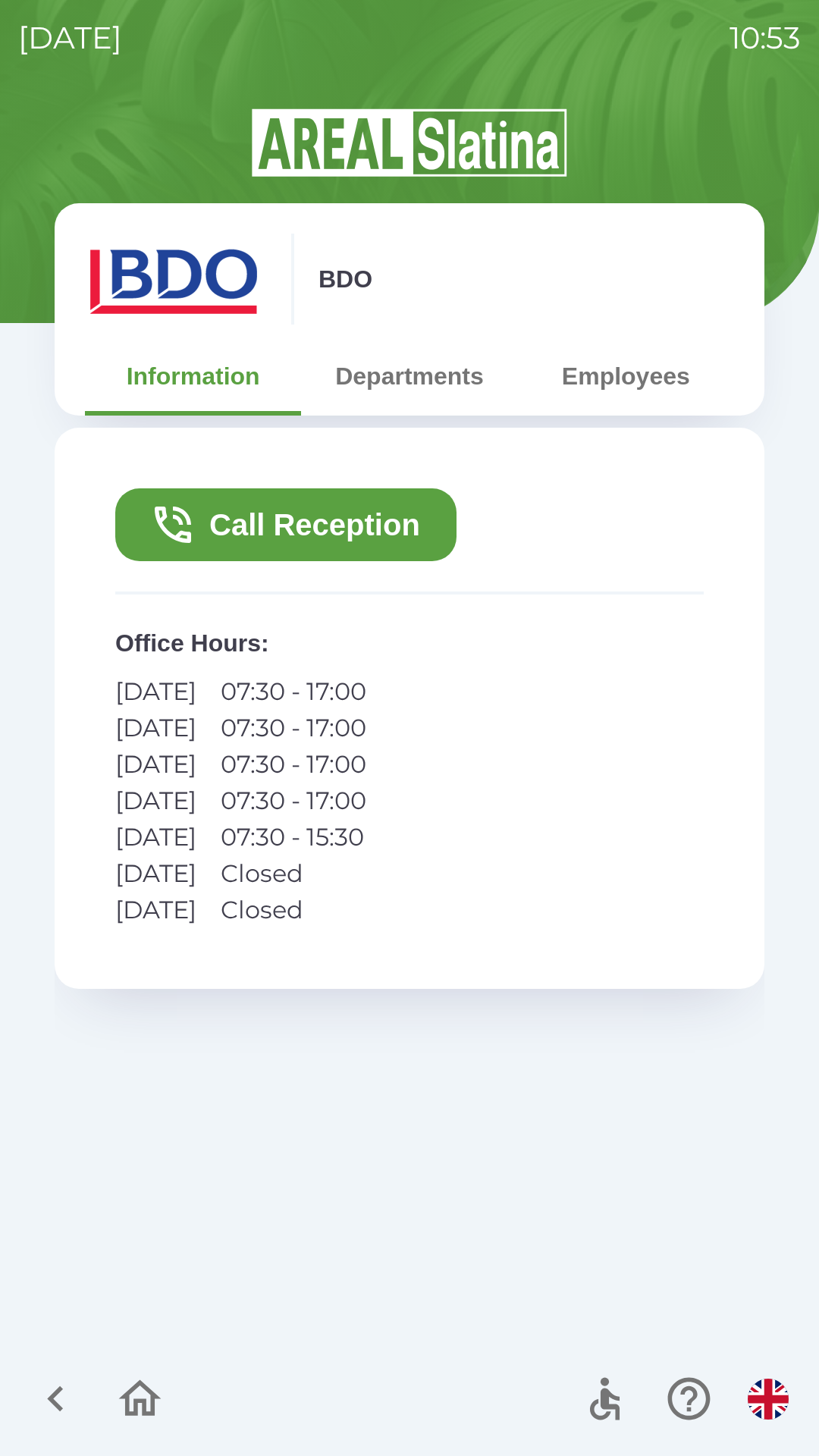
click at [243, 525] on button "Call Reception" at bounding box center [286, 525] width 341 height 73
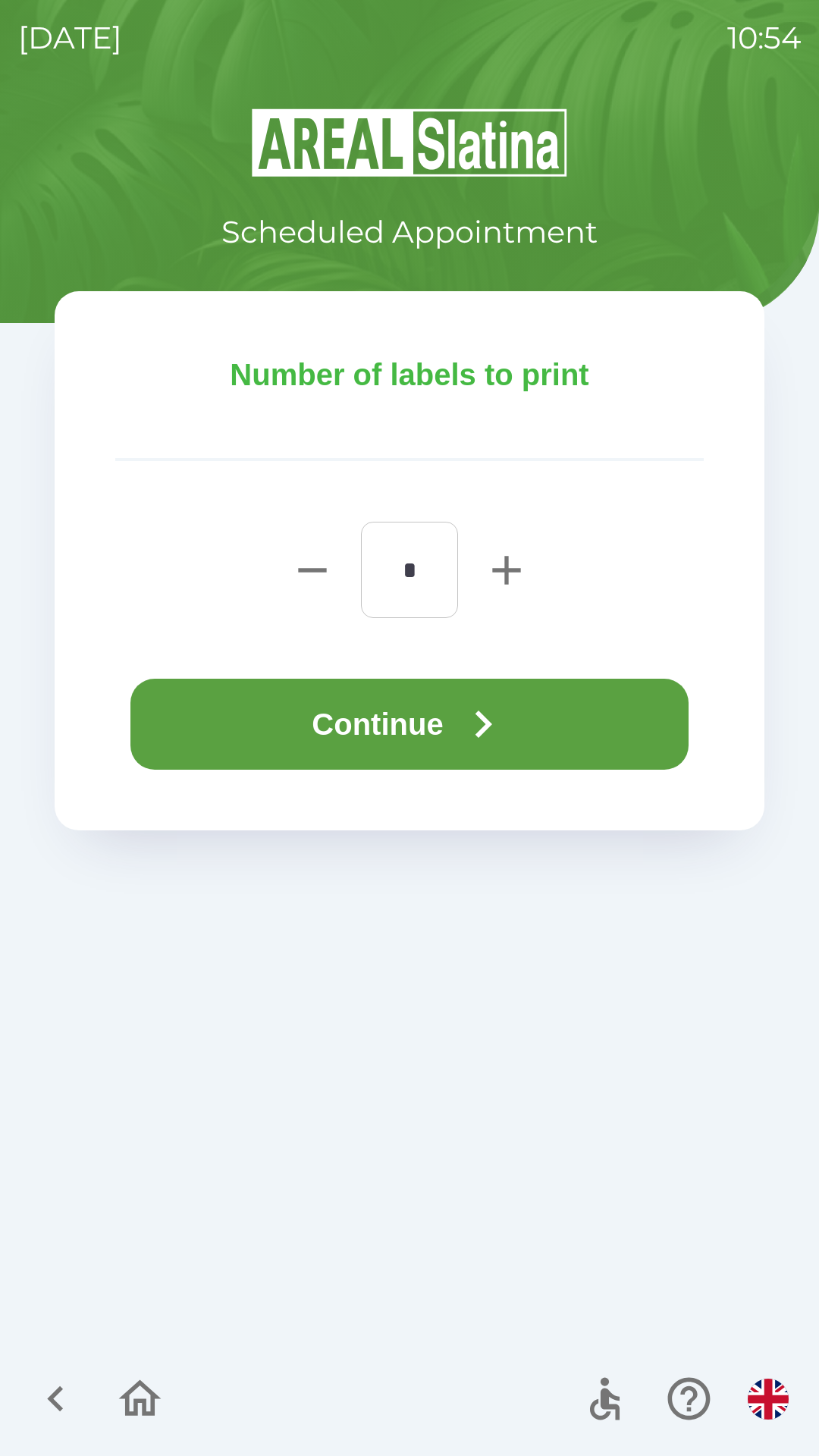
click at [506, 582] on icon "button" at bounding box center [506, 570] width 28 height 28
click at [505, 575] on icon "button" at bounding box center [506, 570] width 28 height 28
click at [502, 571] on icon "button" at bounding box center [506, 570] width 28 height 28
type input "*"
click at [478, 724] on icon "button" at bounding box center [482, 724] width 54 height 54
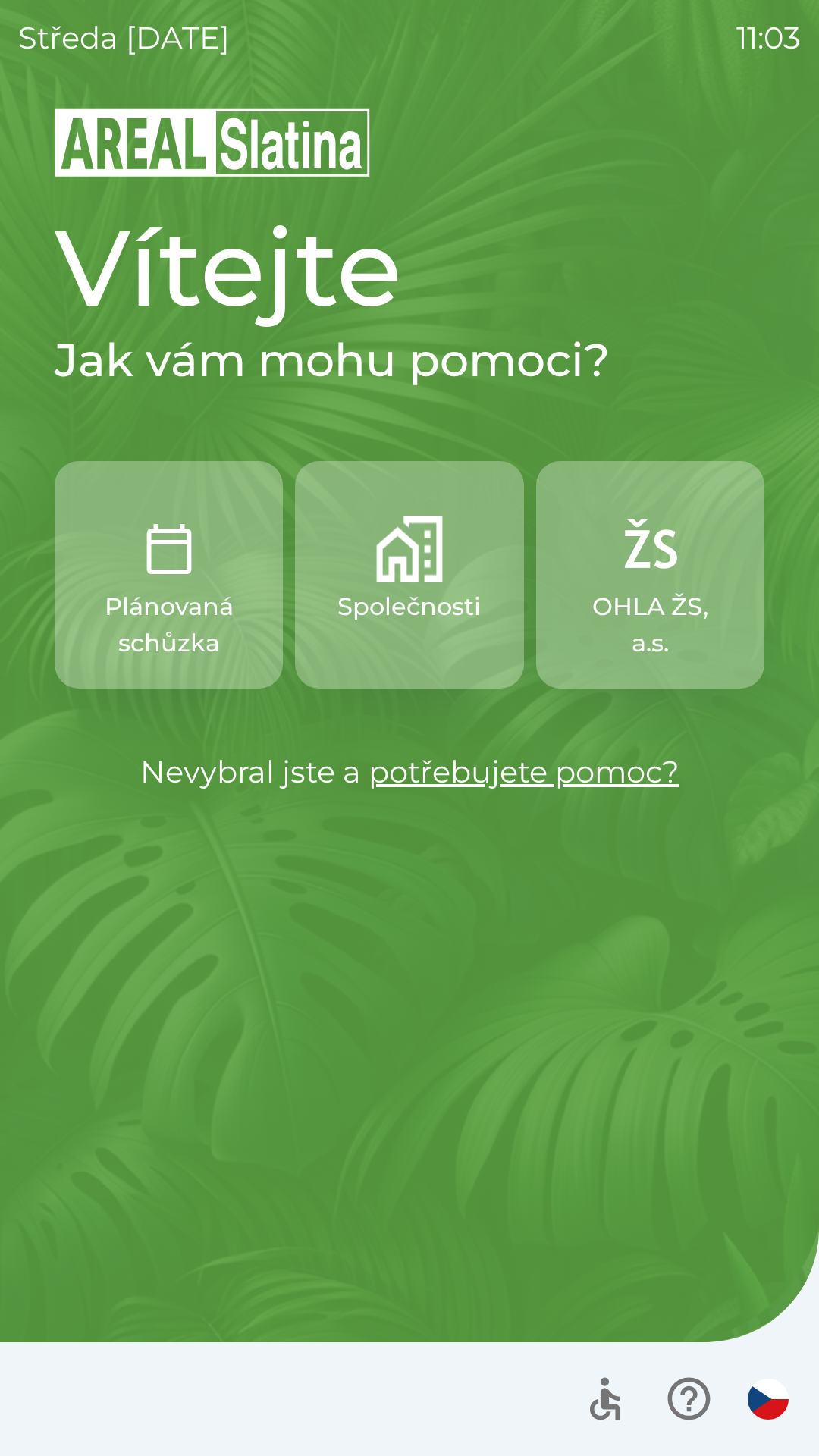
click at [433, 645] on button "Společnosti" at bounding box center [408, 575] width 228 height 227
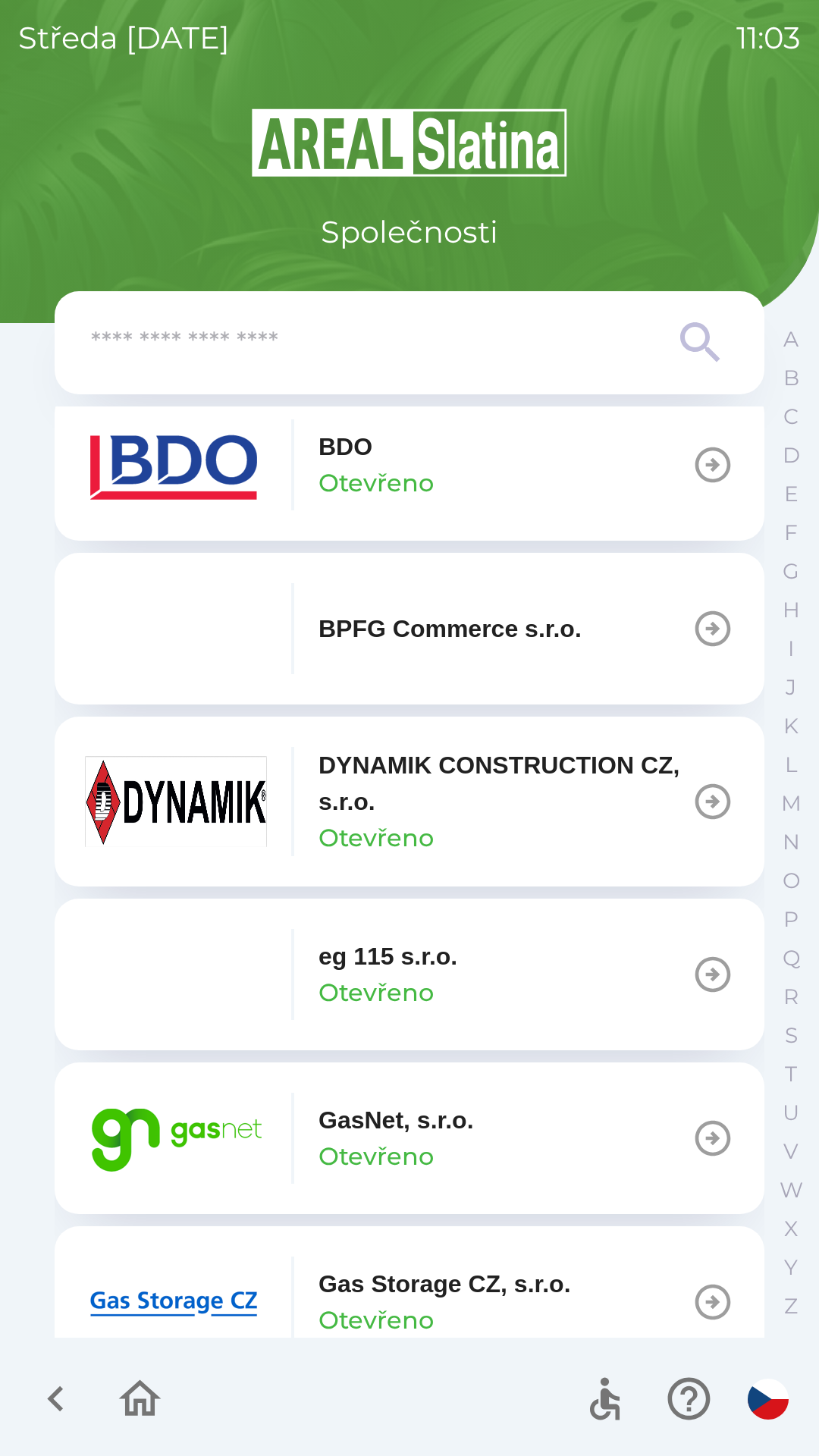
scroll to position [532, 0]
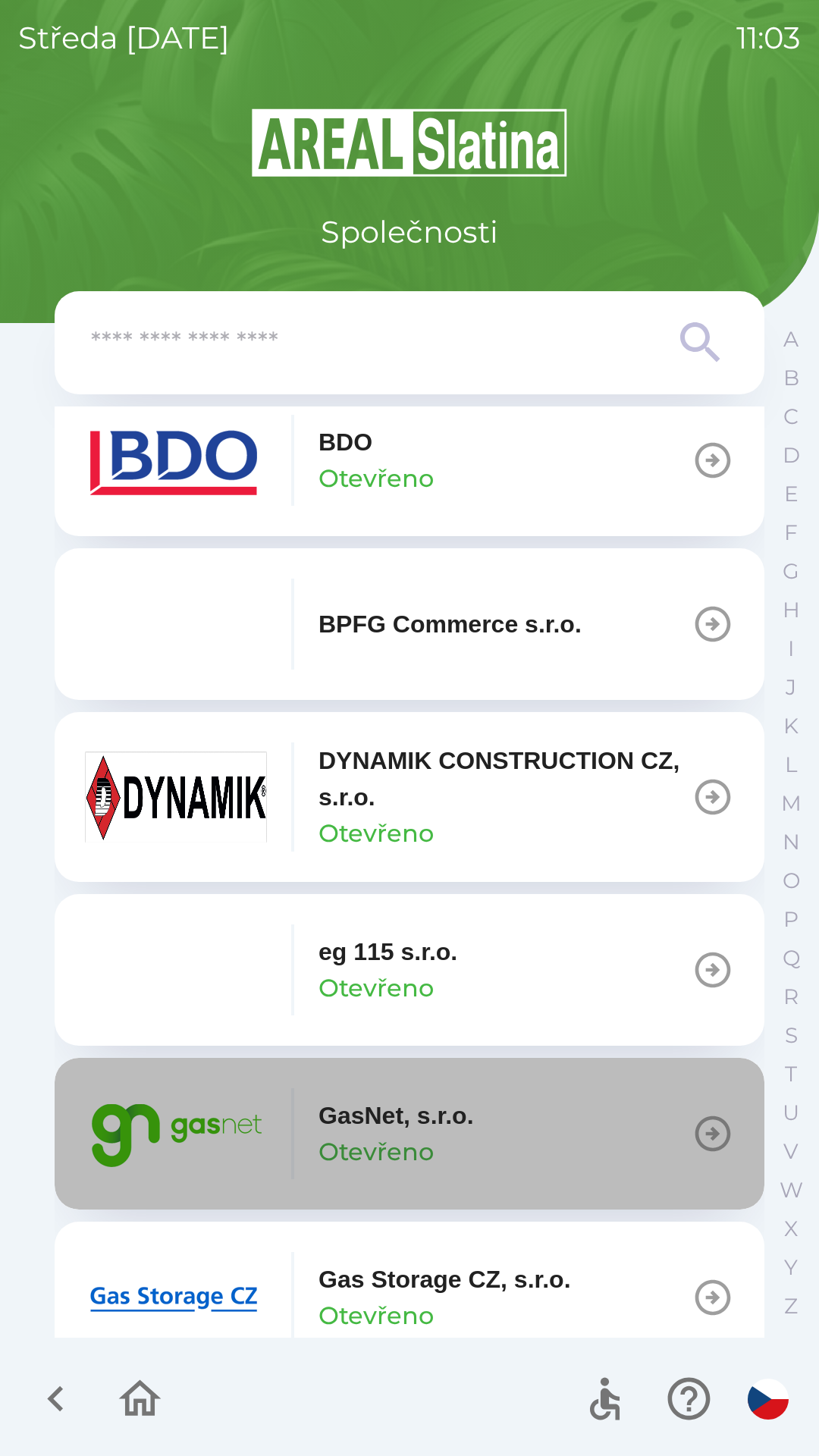
click at [506, 1112] on button "GasNet, s.r.o. Otevřeno" at bounding box center [409, 1133] width 709 height 152
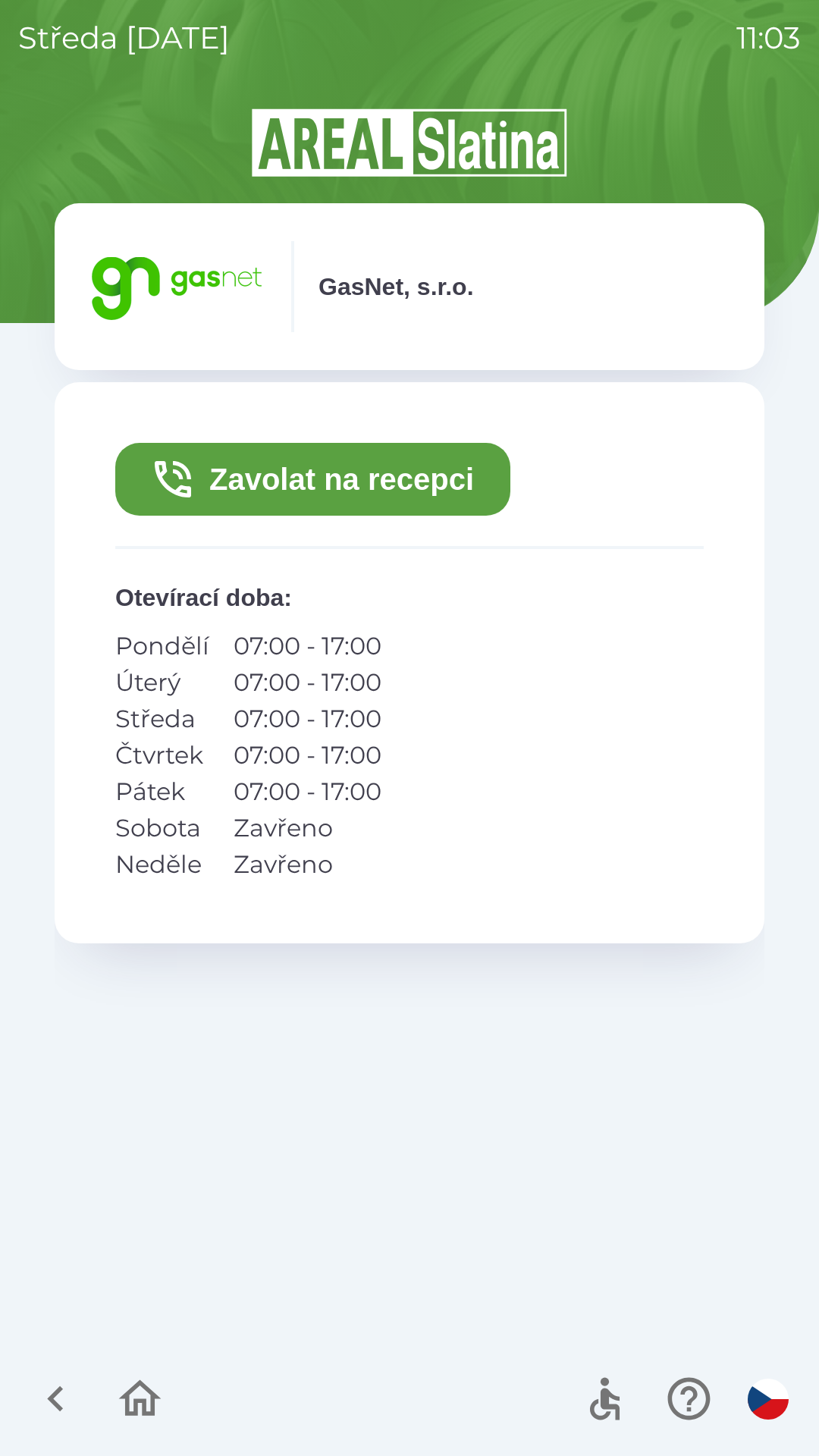
click at [412, 484] on button "Zavolat na recepci" at bounding box center [313, 480] width 395 height 73
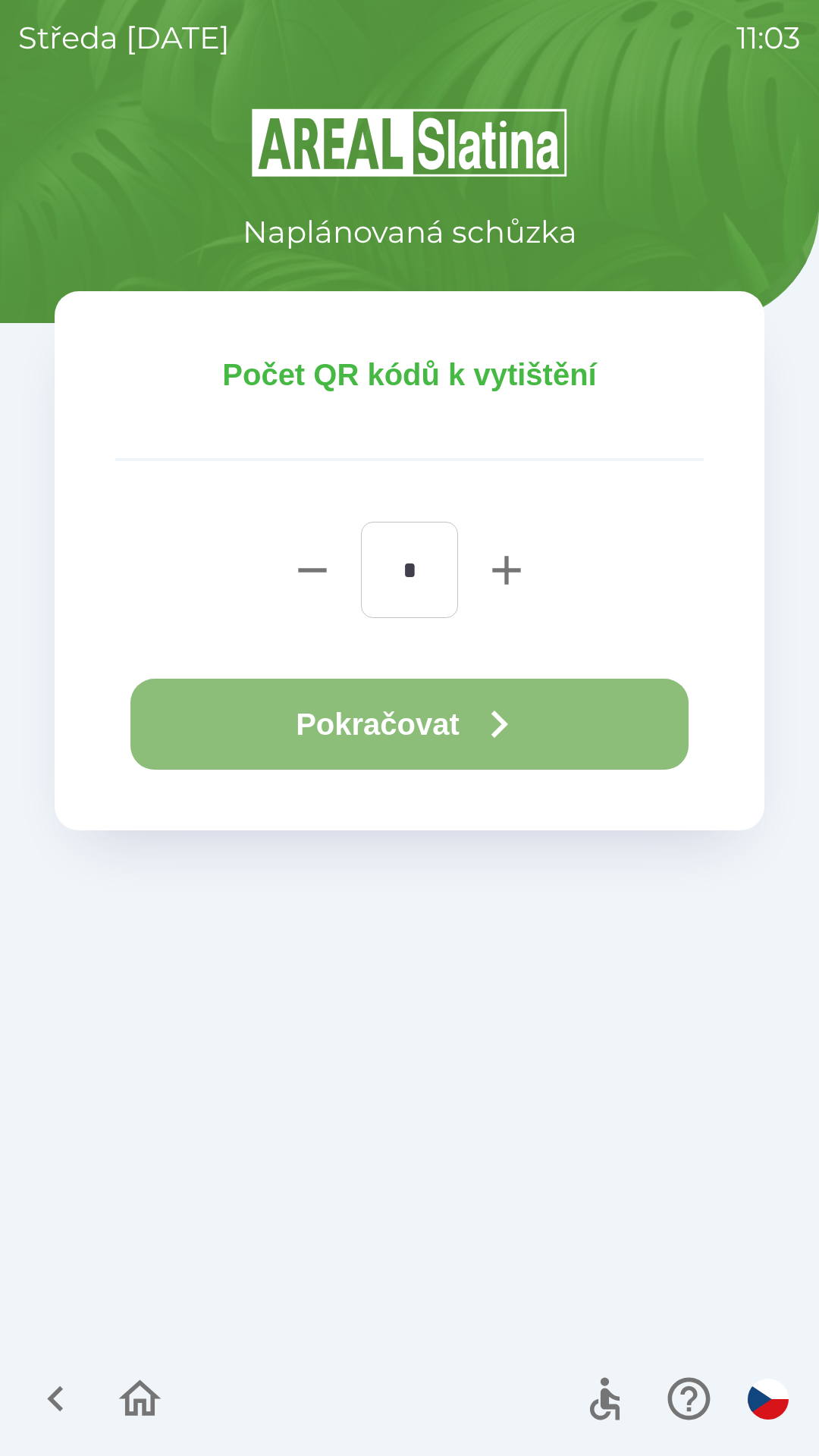
click at [484, 733] on icon "button" at bounding box center [498, 724] width 54 height 54
